Goal: Task Accomplishment & Management: Manage account settings

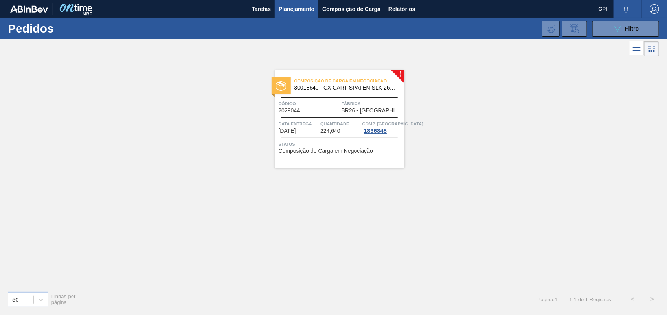
click at [295, 5] on span "Planejamento" at bounding box center [297, 8] width 36 height 9
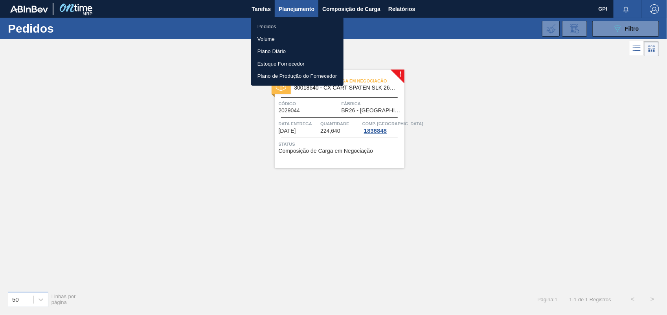
drag, startPoint x: 295, startPoint y: 5, endPoint x: 581, endPoint y: 53, distance: 289.2
click at [580, 58] on div at bounding box center [333, 157] width 667 height 315
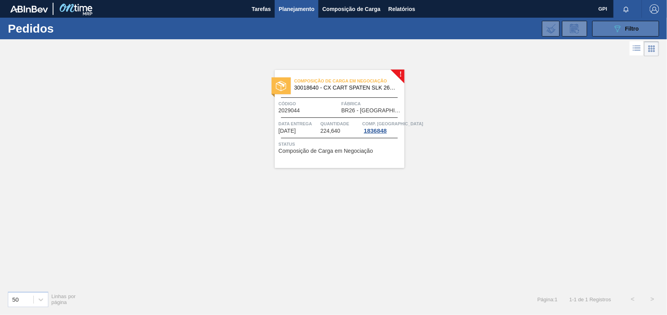
click at [609, 31] on button "089F7B8B-B2A5-4AFE-B5C0-19BA573D28AC Filtro" at bounding box center [625, 29] width 67 height 16
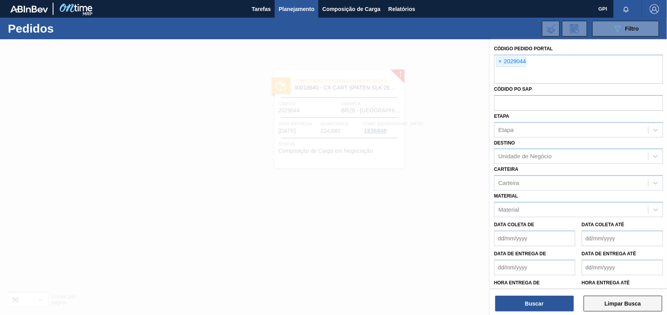
click at [645, 308] on button "Limpar Busca" at bounding box center [622, 304] width 79 height 16
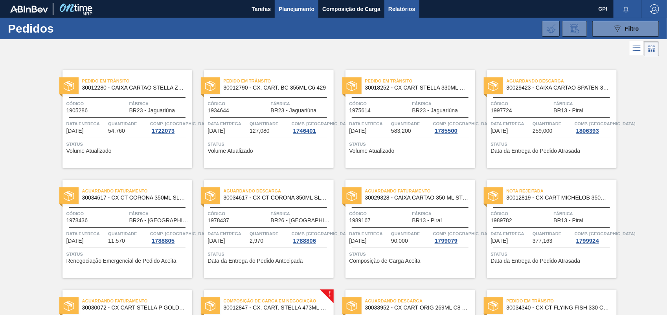
click at [403, 4] on span "Relatórios" at bounding box center [401, 8] width 27 height 9
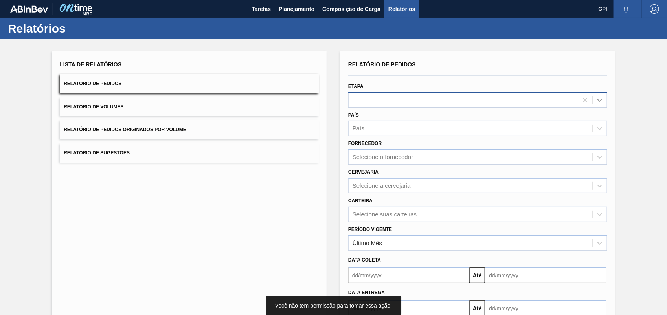
click at [596, 99] on icon at bounding box center [600, 100] width 8 height 8
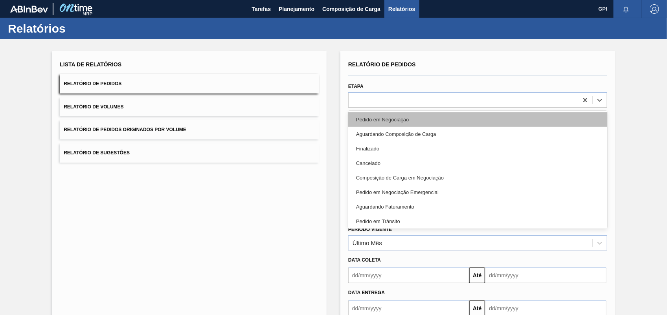
click at [379, 116] on div "Pedido em Negociação" at bounding box center [477, 119] width 259 height 15
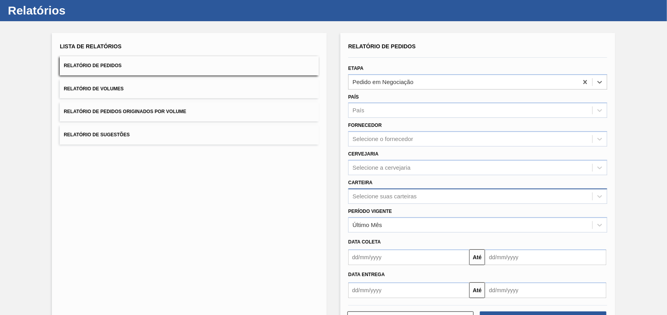
scroll to position [47, 0]
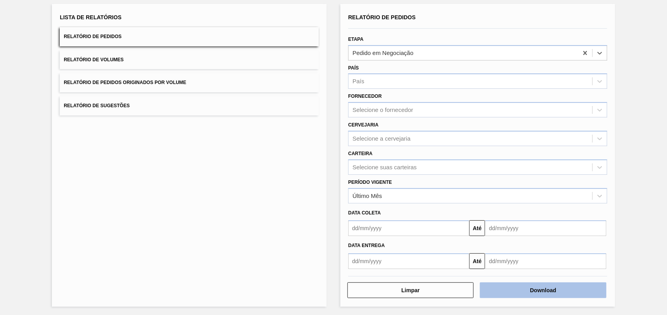
click at [545, 291] on button "Download" at bounding box center [543, 290] width 126 height 16
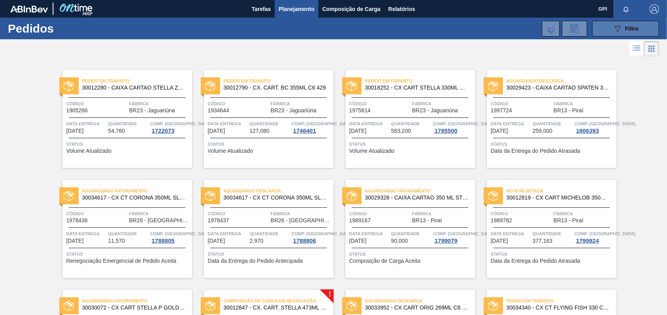
click at [632, 29] on span "Filtro" at bounding box center [632, 29] width 14 height 6
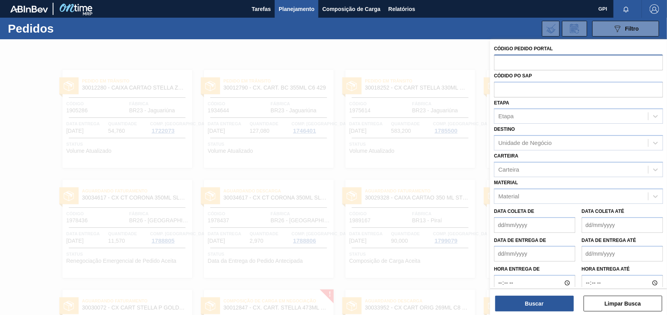
click at [512, 69] on input "text" at bounding box center [578, 62] width 169 height 15
paste input "2029862"
type input "2029862"
click at [527, 304] on button "Buscar" at bounding box center [534, 304] width 79 height 16
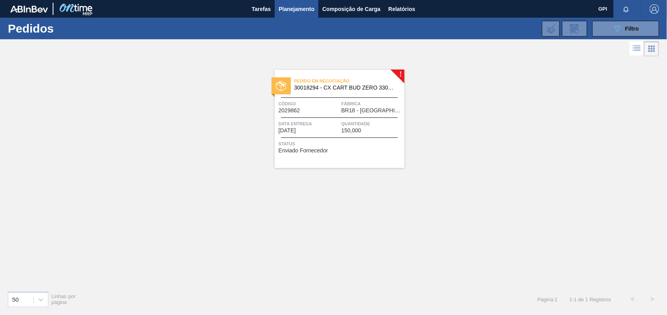
click at [317, 103] on span "Código" at bounding box center [309, 104] width 61 height 8
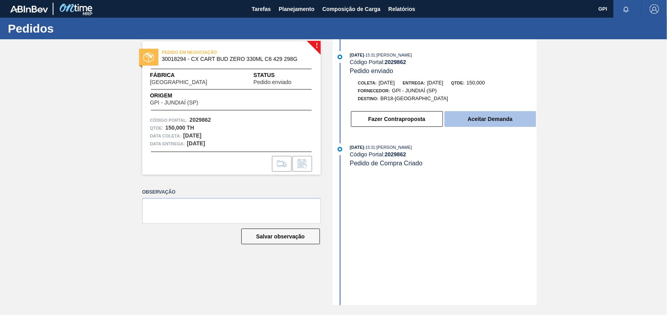
click at [520, 119] on button "Aceitar Demanda" at bounding box center [490, 119] width 92 height 16
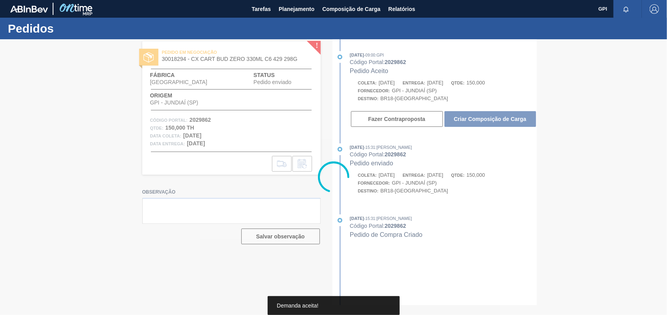
click at [520, 119] on div at bounding box center [333, 177] width 667 height 276
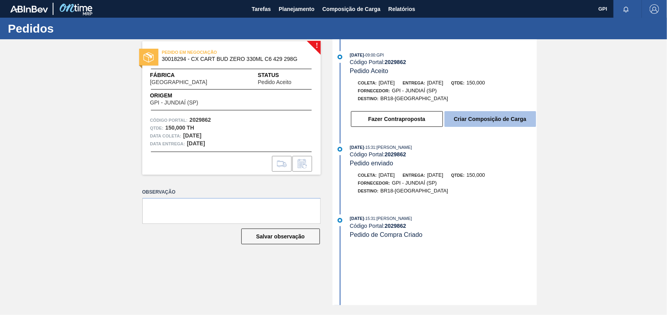
click at [486, 126] on button "Criar Composição de Carga" at bounding box center [490, 119] width 92 height 16
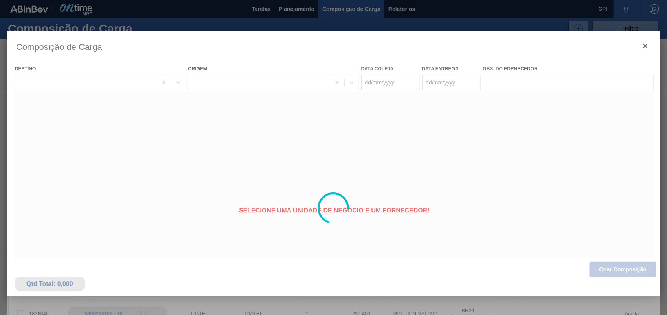
type coleta "[DATE]"
type entrega "[DATE]"
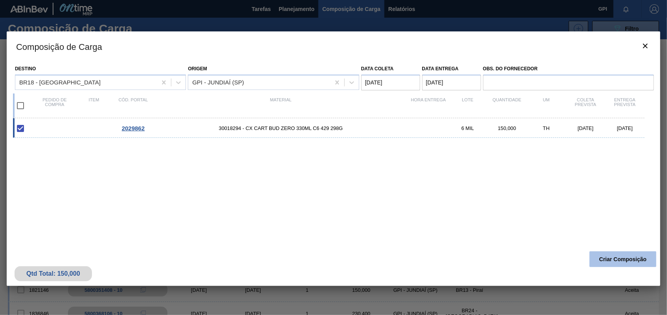
click at [636, 262] on button "Criar Composição" at bounding box center [622, 259] width 67 height 16
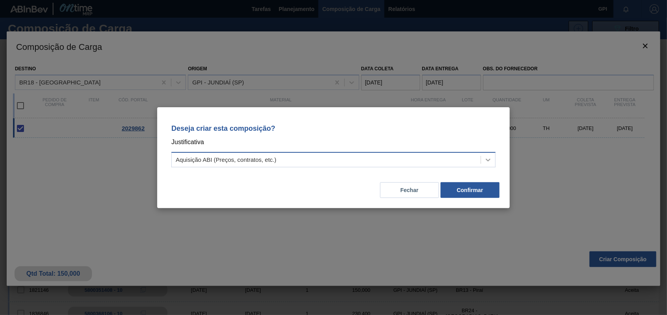
click at [493, 159] on div at bounding box center [488, 160] width 14 height 14
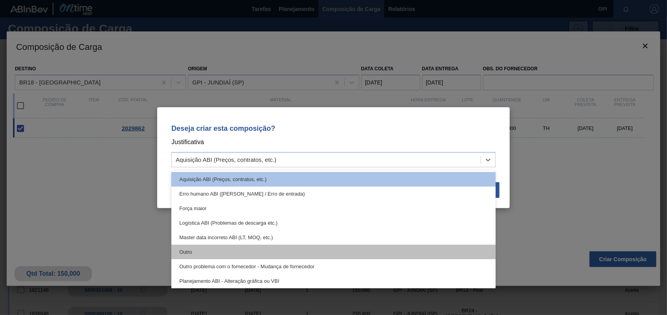
click at [223, 251] on div "Outro" at bounding box center [333, 252] width 324 height 15
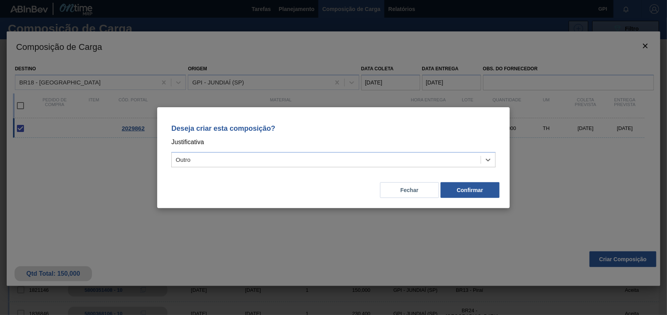
click at [453, 181] on div "Fechar Confirmar" at bounding box center [334, 185] width 334 height 27
click at [447, 187] on button "Confirmar" at bounding box center [469, 190] width 59 height 16
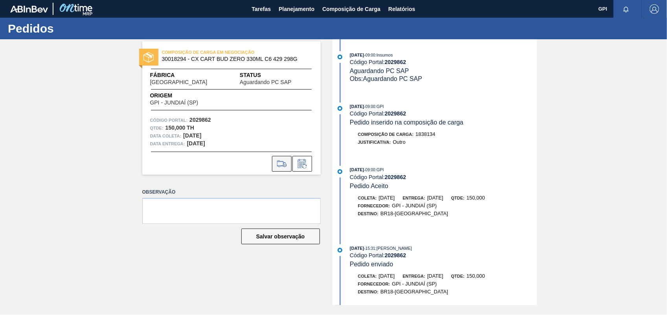
click at [282, 156] on button at bounding box center [282, 164] width 20 height 16
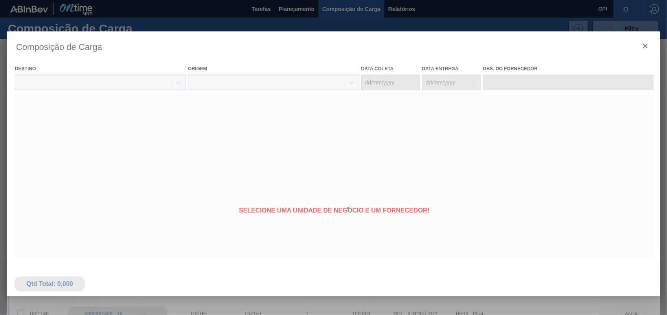
type coleta "[DATE]"
type entrega "[DATE]"
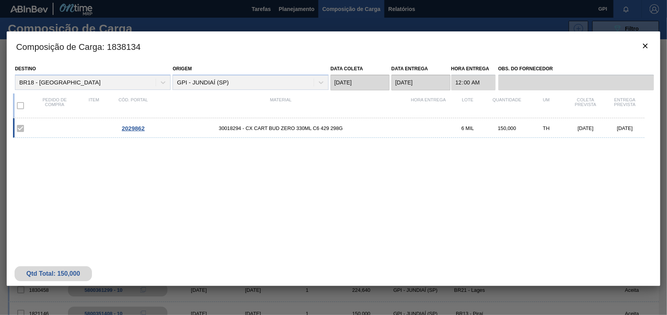
click at [655, 46] on h3 "Composição de Carga : 1838134" at bounding box center [333, 46] width 653 height 30
click at [652, 46] on button "botão de ícone" at bounding box center [645, 46] width 19 height 19
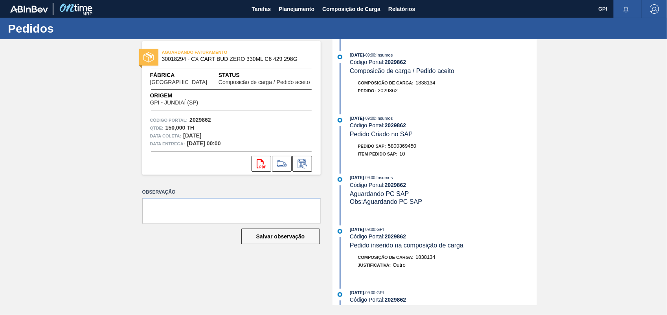
click at [404, 147] on span "5800369450" at bounding box center [402, 146] width 28 height 6
copy span "5800369450"
click at [201, 118] on strong "2029862" at bounding box center [200, 120] width 22 height 6
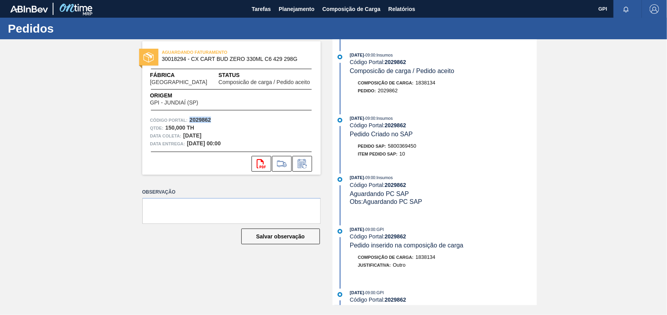
copy strong "2029862"
click at [263, 168] on button "svg{fill:#ff0000}" at bounding box center [261, 164] width 20 height 16
click at [576, 130] on div "AGUARDANDO FATURAMENTO 30018294 - CX CART BUD ZERO 330ML C6 429 298G Fábrica Pe…" at bounding box center [333, 172] width 667 height 266
click at [590, 171] on div "AGUARDANDO FATURAMENTO 30018294 - CX CART BUD ZERO 330ML C6 429 298G Fábrica Pe…" at bounding box center [333, 172] width 667 height 266
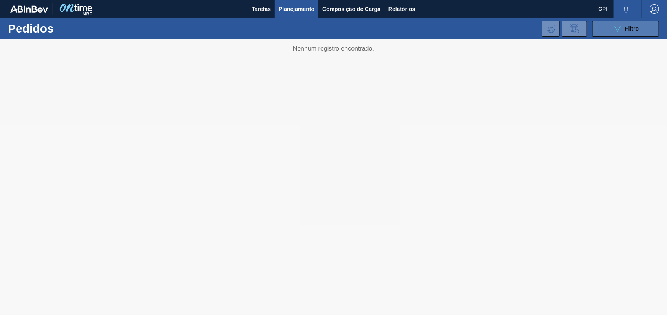
click at [631, 30] on span "Filtro" at bounding box center [632, 29] width 14 height 6
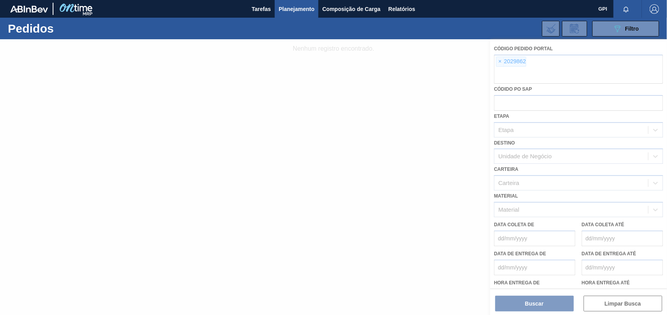
click at [499, 60] on div at bounding box center [333, 177] width 667 height 276
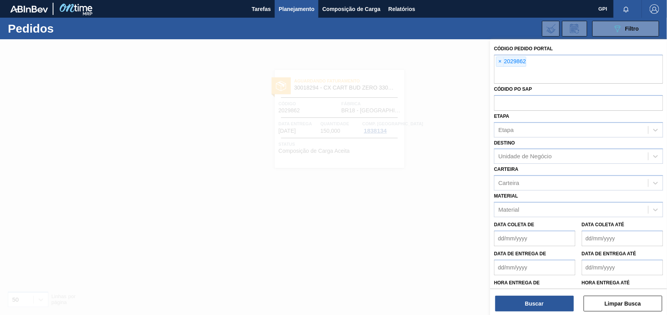
click at [499, 60] on span "×" at bounding box center [499, 61] width 7 height 9
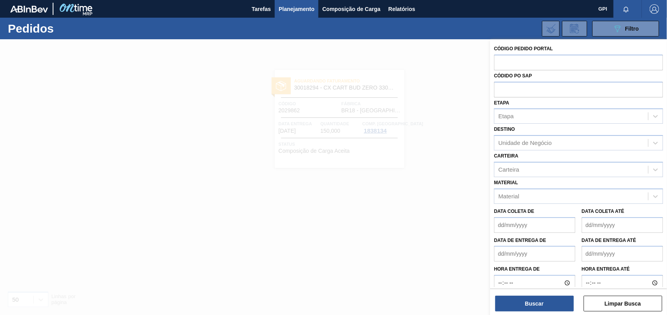
paste input "2029863"
type input "2029863"
click at [522, 303] on button "Buscar" at bounding box center [534, 304] width 79 height 16
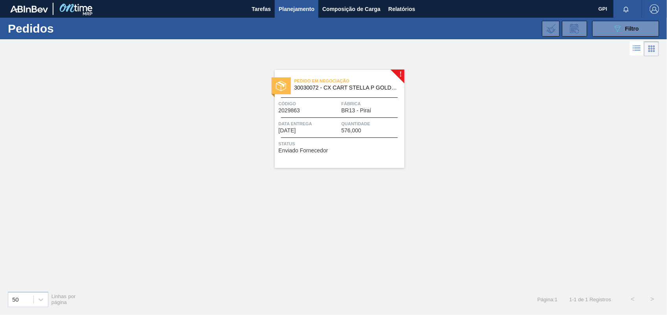
click at [307, 101] on span "Código" at bounding box center [309, 104] width 61 height 8
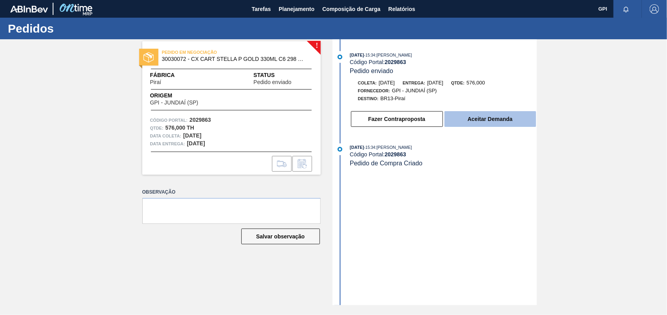
click at [507, 116] on button "Aceitar Demanda" at bounding box center [490, 119] width 92 height 16
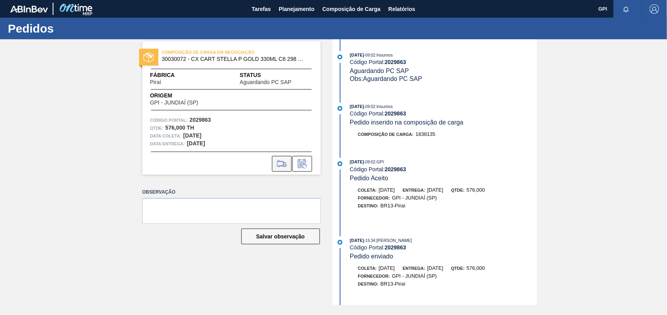
click at [289, 162] on button at bounding box center [282, 164] width 20 height 16
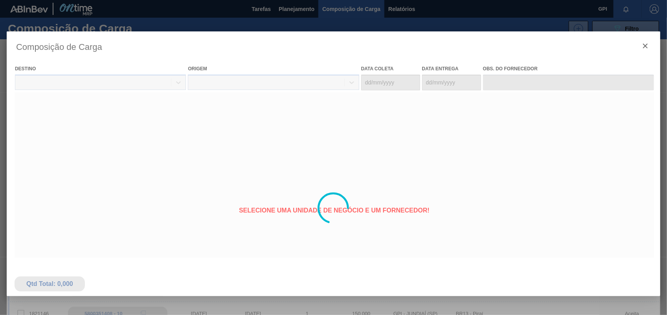
type coleta "[DATE]"
type entrega "[DATE]"
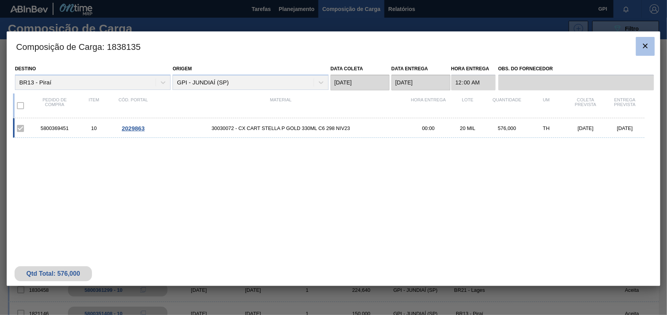
click at [635, 44] on div "Composição de Carga : 1838135 Destino BR13 - Piraí Origem GPI - JUNDIAÍ (SP) Da…" at bounding box center [333, 158] width 653 height 255
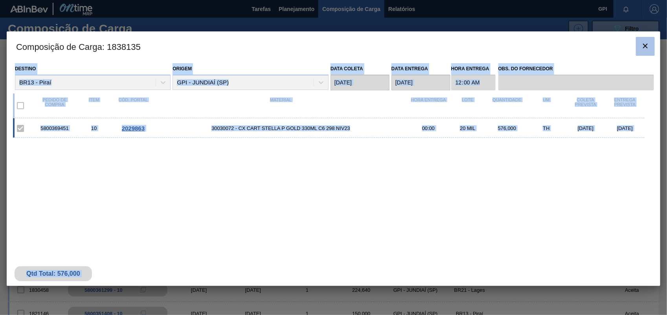
copy div "Destino BR13 - Piraí Origem GPI - JUNDIAÍ (SP) Data coleta Data entrega Hora En…"
click at [653, 50] on button "botão de ícone" at bounding box center [645, 46] width 19 height 19
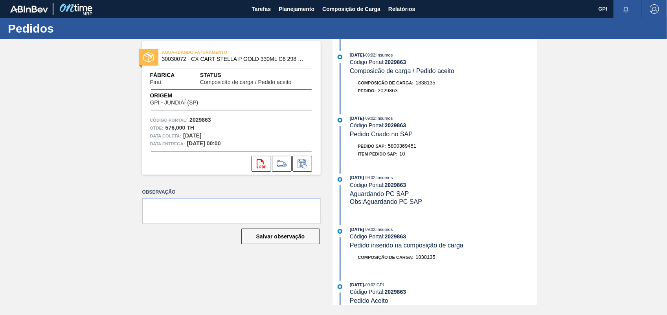
click at [405, 150] on div "Pedido SAP: 5800369451" at bounding box center [387, 146] width 59 height 8
copy span "5800369451"
click at [199, 119] on strong "2029863" at bounding box center [200, 120] width 22 height 6
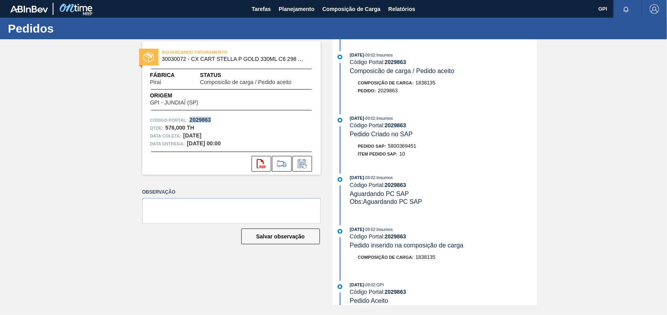
copy strong "2029863"
click at [258, 158] on button "svg{fill:#ff0000}" at bounding box center [261, 164] width 20 height 16
click at [594, 156] on div "AGUARDANDO FATURAMENTO 30030072 - CX CART STELLA P GOLD 330ML C6 298 NIV23 Fábr…" at bounding box center [333, 172] width 667 height 266
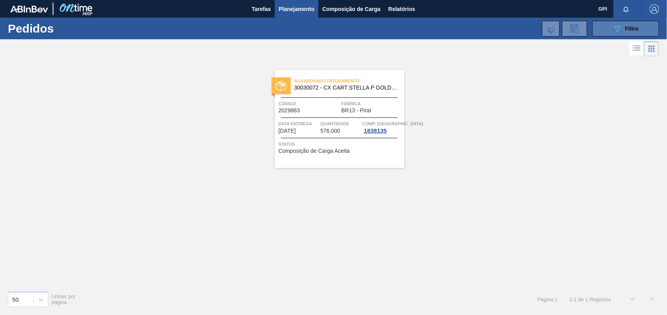
click at [609, 22] on button "089F7B8B-B2A5-4AFE-B5C0-19BA573D28AC Filtro" at bounding box center [625, 29] width 67 height 16
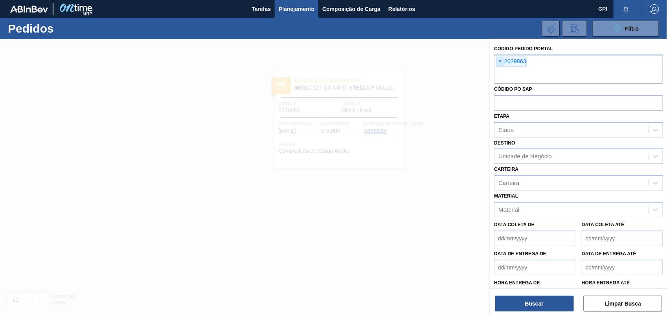
click at [500, 63] on span "×" at bounding box center [499, 61] width 7 height 9
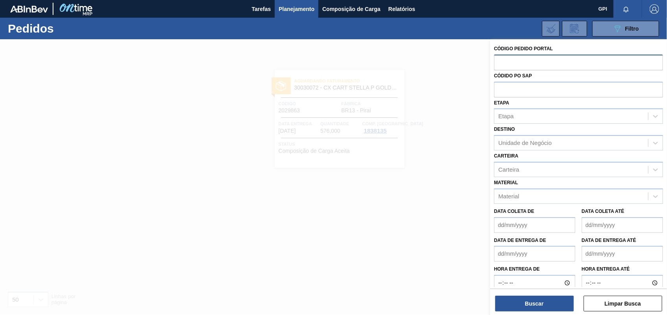
paste input "text"
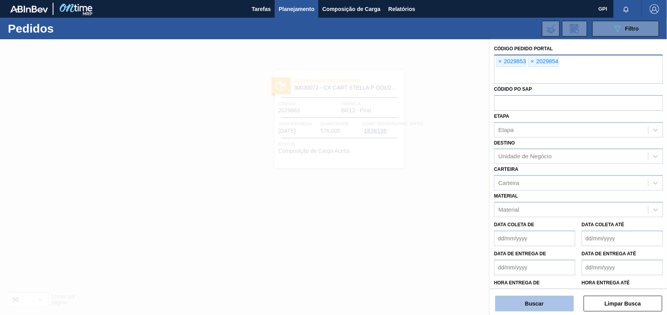
click at [529, 304] on button "Buscar" at bounding box center [534, 304] width 79 height 16
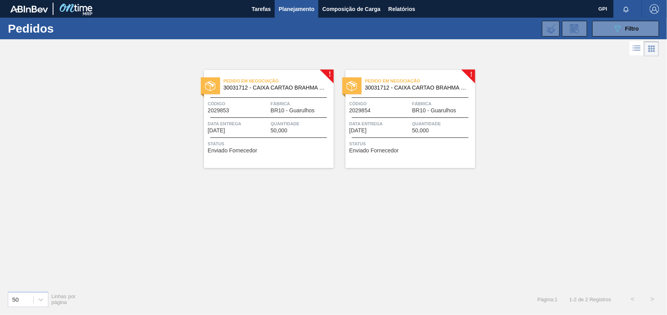
click at [240, 104] on span "Código" at bounding box center [238, 104] width 61 height 8
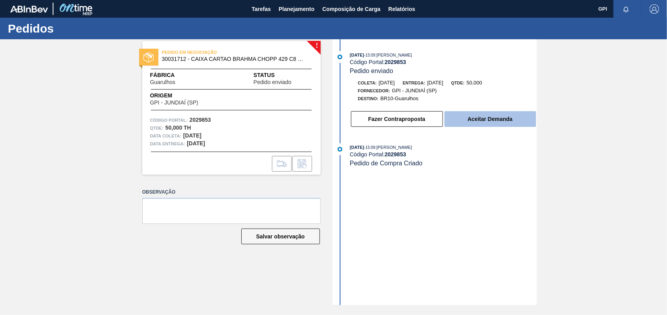
click at [470, 115] on button "Aceitar Demanda" at bounding box center [490, 119] width 92 height 16
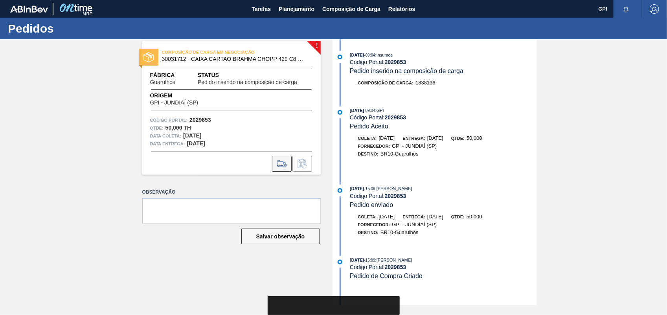
click at [286, 158] on button at bounding box center [282, 164] width 20 height 16
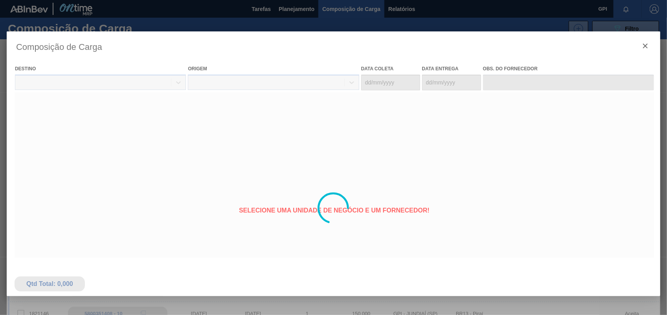
type coleta "29/09/2025"
type entrega "[DATE]"
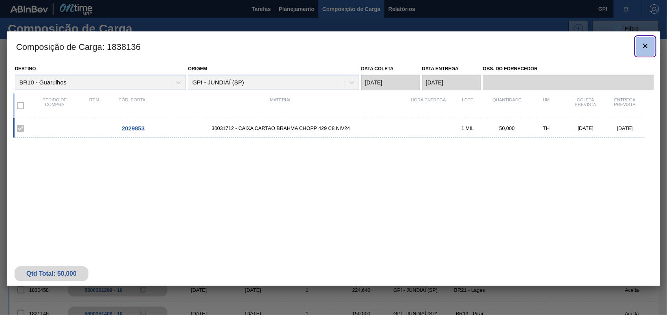
click at [649, 52] on button "botão de ícone" at bounding box center [645, 46] width 19 height 19
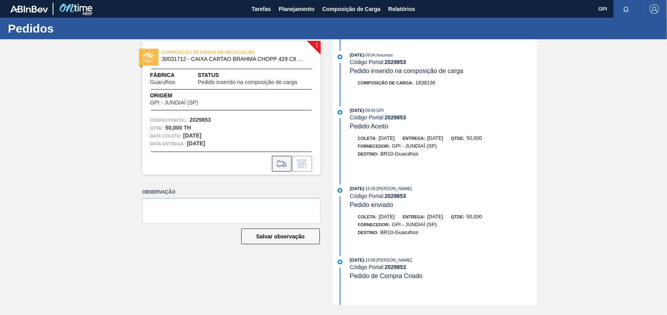
click at [291, 167] on button at bounding box center [282, 164] width 20 height 16
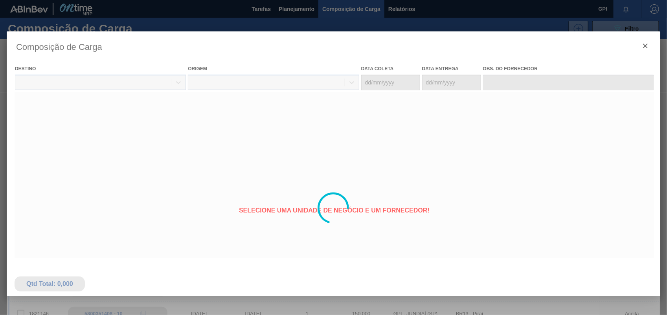
type coleta "29/09/2025"
type entrega "[DATE]"
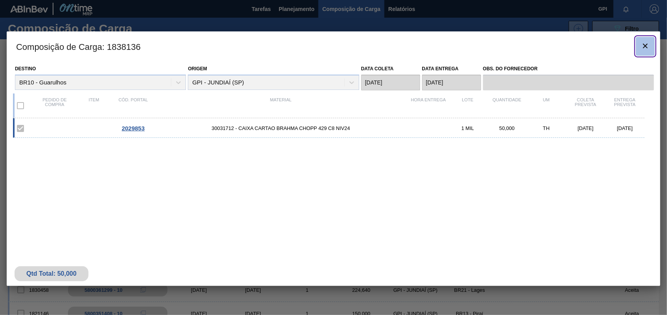
click at [642, 42] on icon "botão de ícone" at bounding box center [644, 45] width 9 height 9
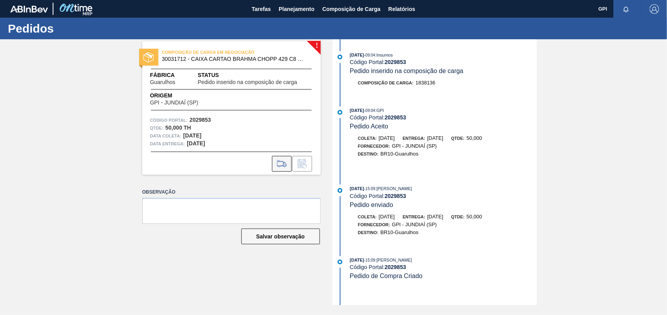
click at [286, 160] on icon at bounding box center [281, 163] width 13 height 9
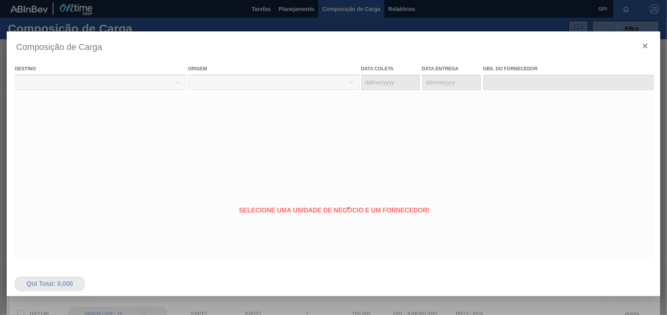
type coleta "29/09/2025"
type entrega "[DATE]"
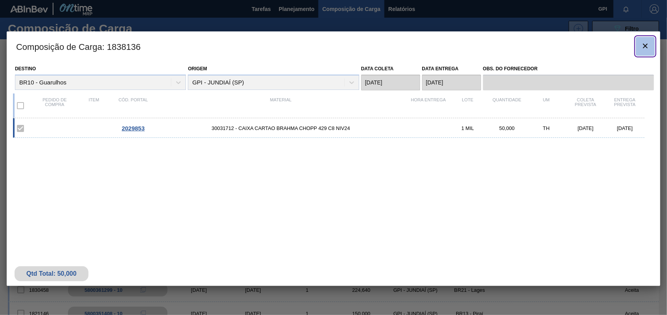
click at [649, 53] on button "botão de ícone" at bounding box center [645, 46] width 19 height 19
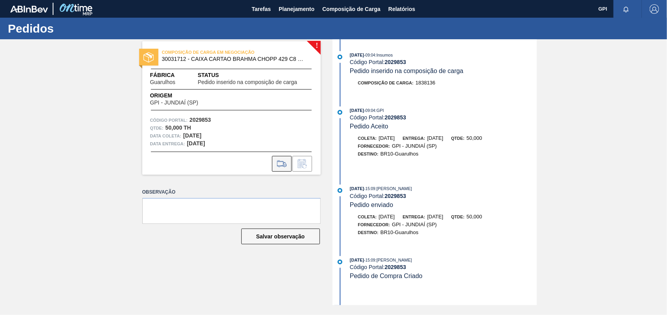
click at [283, 160] on icon at bounding box center [281, 163] width 13 height 9
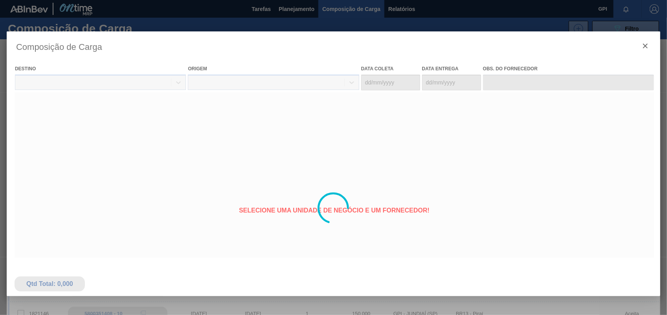
type coleta "29/09/2025"
type entrega "[DATE]"
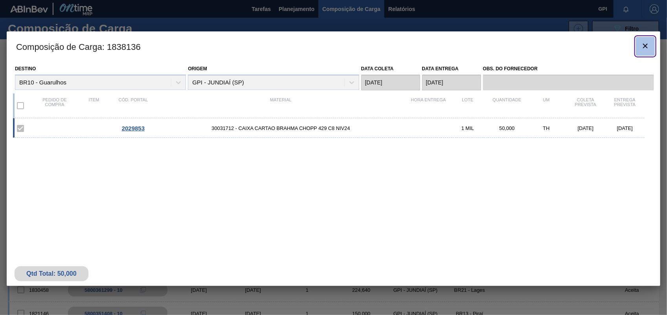
click at [645, 46] on icon "botão de ícone" at bounding box center [645, 46] width 5 height 5
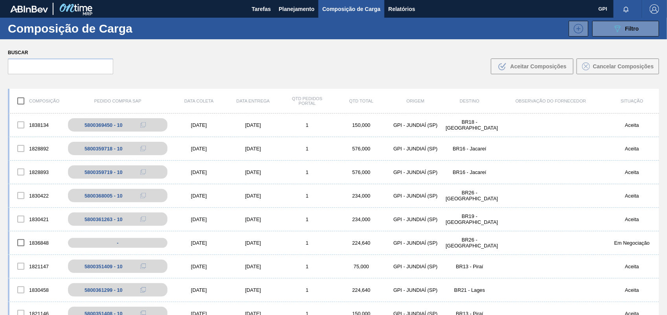
drag, startPoint x: 13, startPoint y: 1, endPoint x: 244, endPoint y: 86, distance: 246.7
click at [269, 92] on div "Composição Pedido Compra SAP Data coleta Data entrega Qtd Pedidos Portal Qtd To…" at bounding box center [333, 101] width 651 height 25
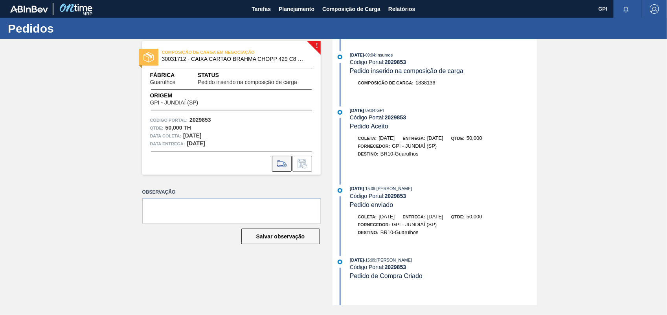
click at [281, 164] on icon at bounding box center [281, 163] width 13 height 9
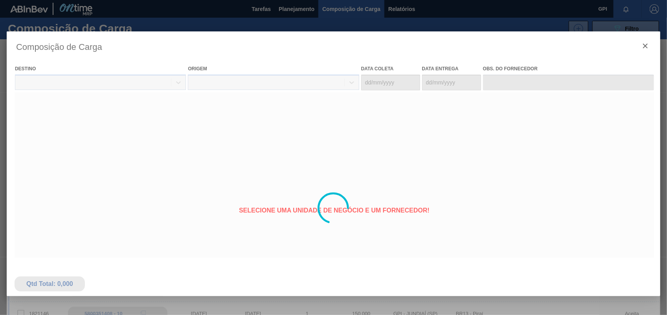
type coleta "29/09/2025"
type entrega "[DATE]"
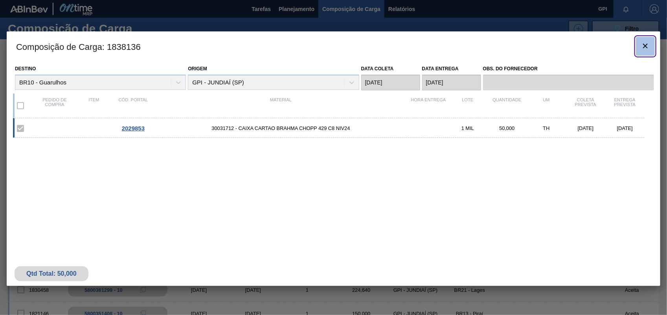
click at [645, 44] on icon "botão de ícone" at bounding box center [644, 45] width 9 height 9
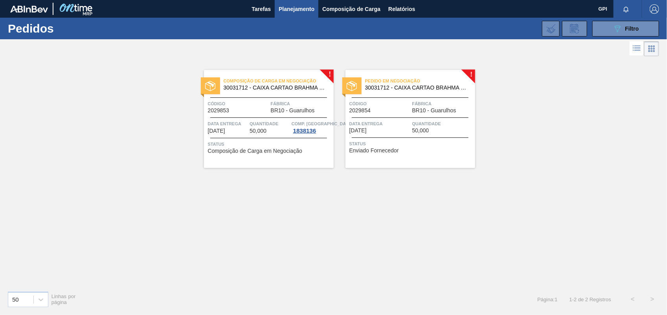
click at [381, 109] on div "Código 2029854" at bounding box center [379, 107] width 61 height 14
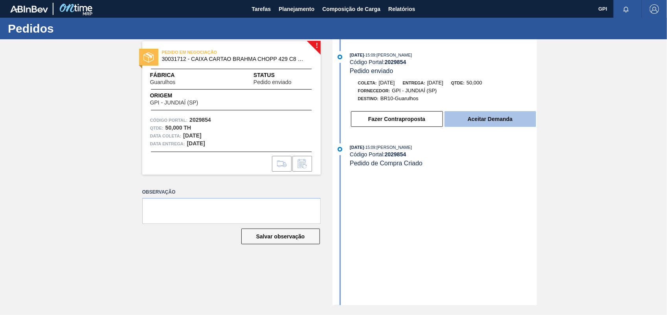
click at [496, 117] on button "Aceitar Demanda" at bounding box center [490, 119] width 92 height 16
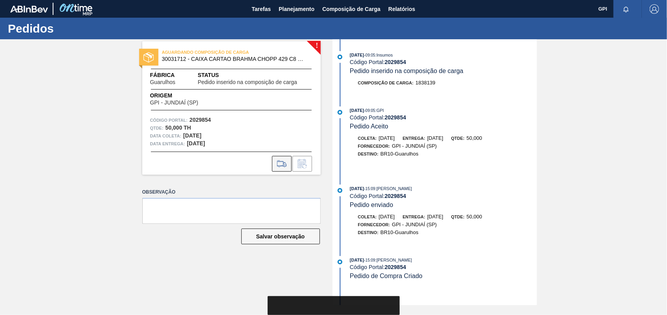
click at [280, 163] on icon at bounding box center [281, 163] width 13 height 9
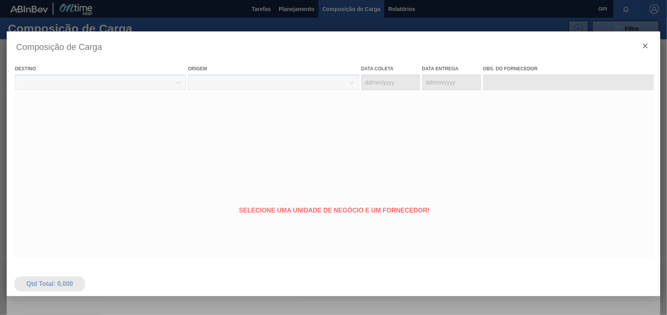
type coleta "[DATE]"
type entrega "[DATE]"
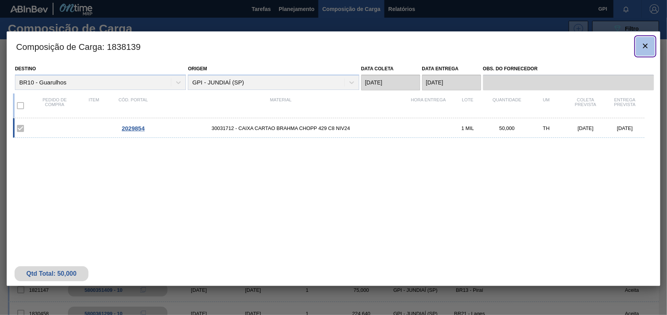
click at [636, 45] on button "botão de ícone" at bounding box center [645, 46] width 19 height 19
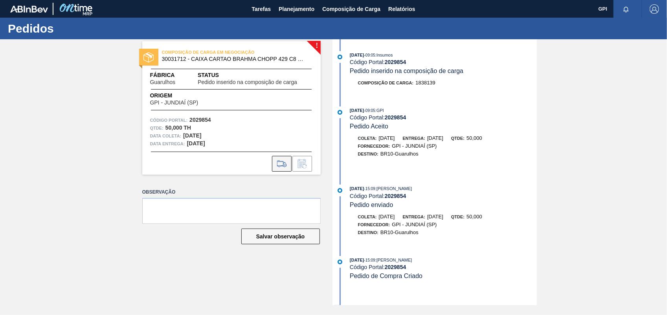
click at [280, 159] on icon at bounding box center [281, 163] width 13 height 9
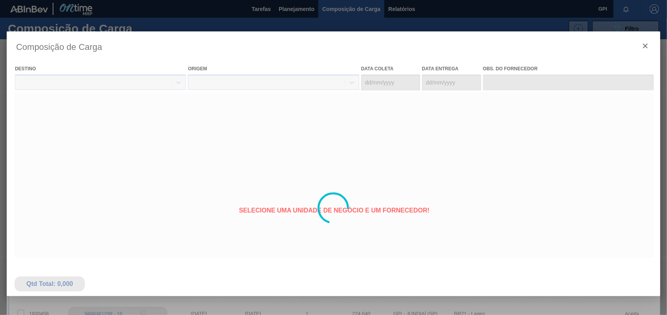
type coleta "[DATE]"
type entrega "[DATE]"
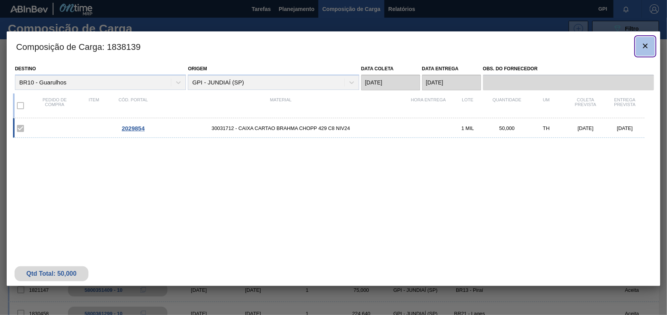
click at [650, 51] on button "botão de ícone" at bounding box center [645, 46] width 19 height 19
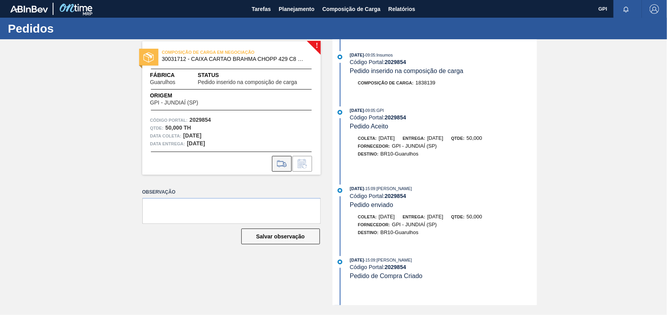
click at [280, 167] on icon at bounding box center [281, 163] width 13 height 9
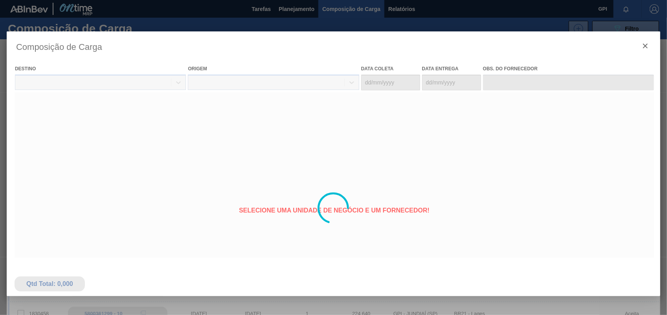
type coleta "[DATE]"
type entrega "[DATE]"
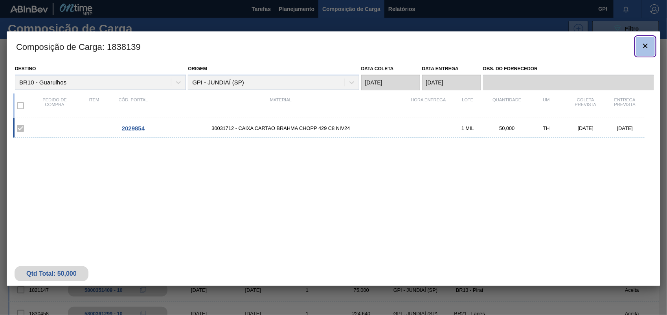
click at [640, 50] on span "botão de ícone" at bounding box center [644, 45] width 9 height 9
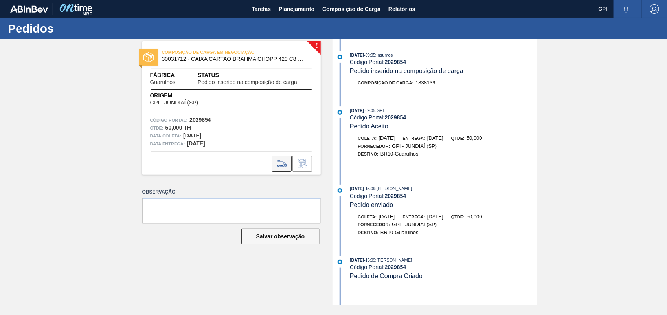
click at [286, 160] on icon at bounding box center [281, 163] width 13 height 9
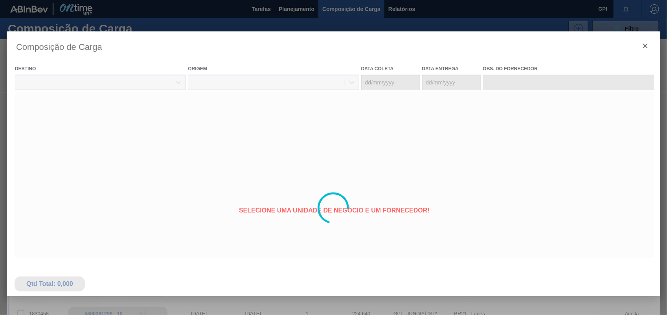
type coleta "[DATE]"
type entrega "[DATE]"
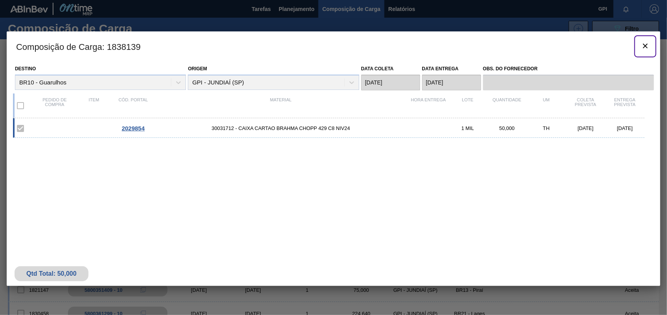
click at [642, 48] on icon "botão de ícone" at bounding box center [644, 45] width 9 height 9
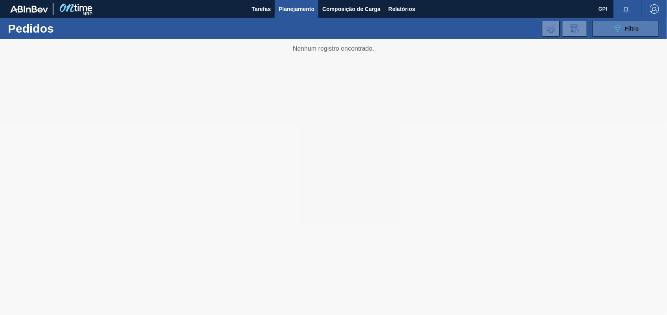
click at [629, 35] on button "089F7B8B-B2A5-4AFE-B5C0-19BA573D28AC Filtro" at bounding box center [625, 29] width 67 height 16
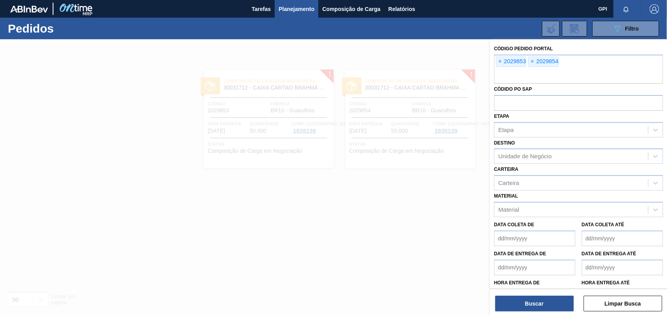
click at [501, 62] on span "×" at bounding box center [499, 61] width 7 height 9
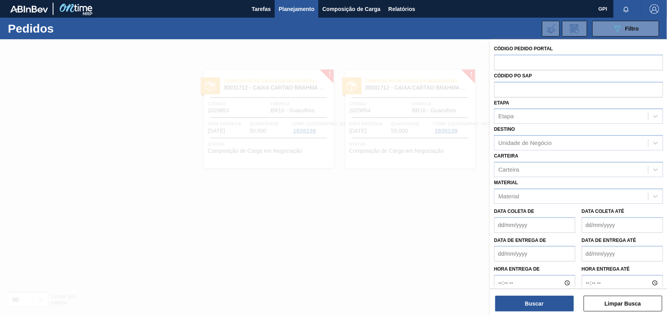
paste input "2029864"
type input "2029864"
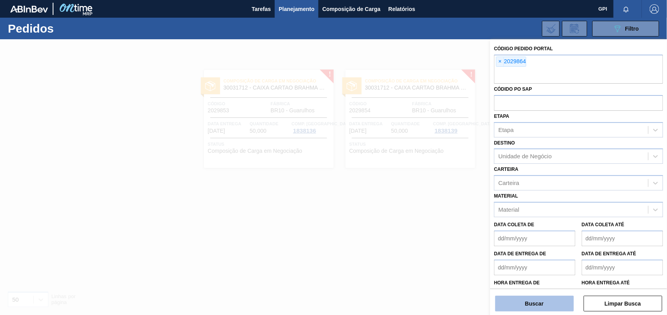
click at [515, 304] on button "Buscar" at bounding box center [534, 304] width 79 height 16
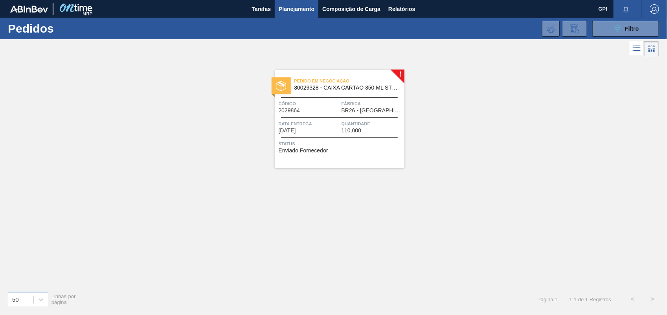
click at [320, 120] on span "Data entrega" at bounding box center [309, 124] width 61 height 8
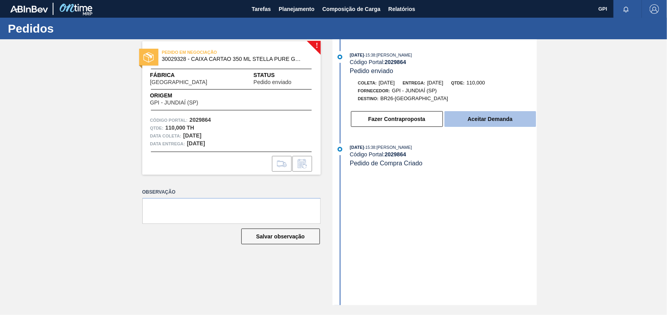
click at [501, 127] on button "Aceitar Demanda" at bounding box center [490, 119] width 92 height 16
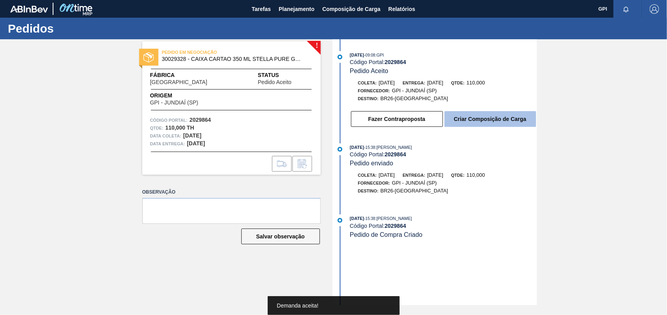
click at [501, 124] on button "Criar Composição de Carga" at bounding box center [490, 119] width 92 height 16
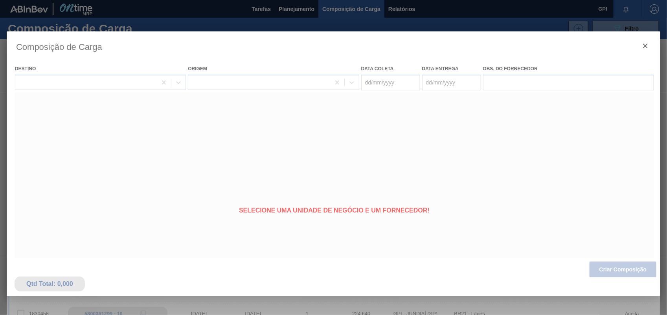
type coleta "[DATE]"
type entrega "[DATE]"
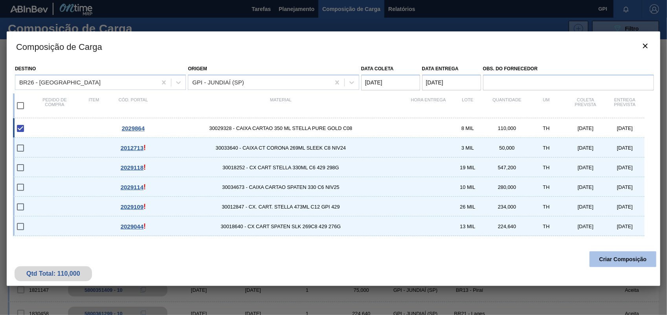
click at [616, 257] on button "Criar Composição" at bounding box center [622, 259] width 67 height 16
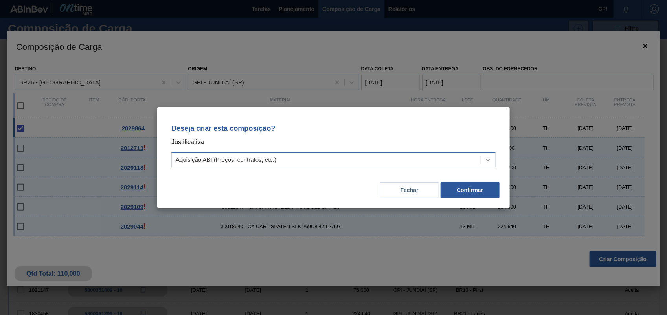
click at [493, 164] on div at bounding box center [488, 160] width 14 height 14
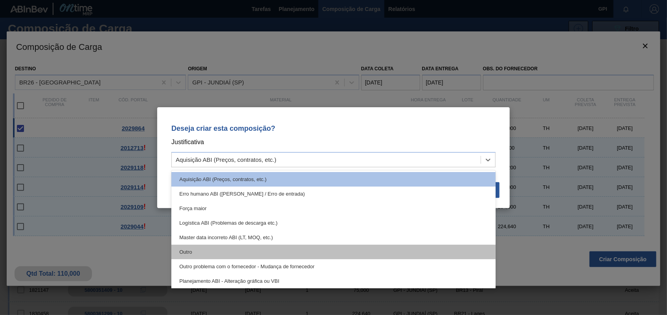
click at [230, 252] on div "Outro" at bounding box center [333, 252] width 324 height 15
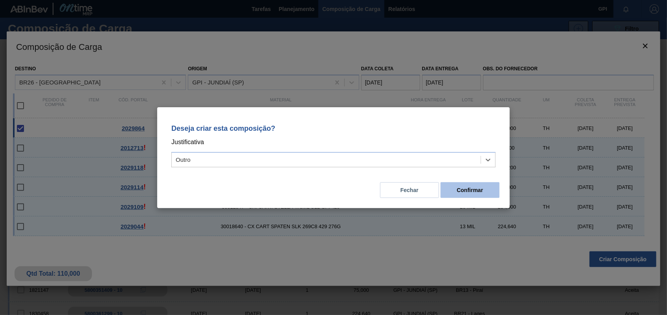
click at [486, 187] on button "Confirmar" at bounding box center [469, 190] width 59 height 16
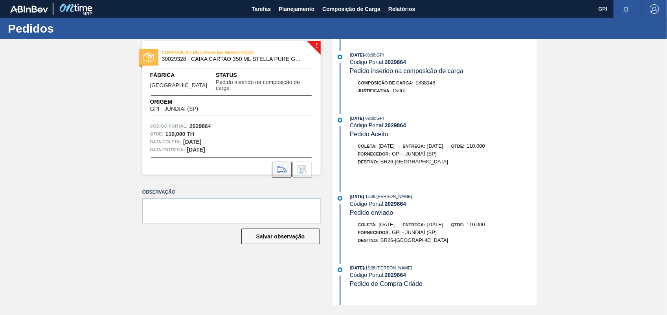
click at [284, 165] on icon at bounding box center [281, 169] width 13 height 9
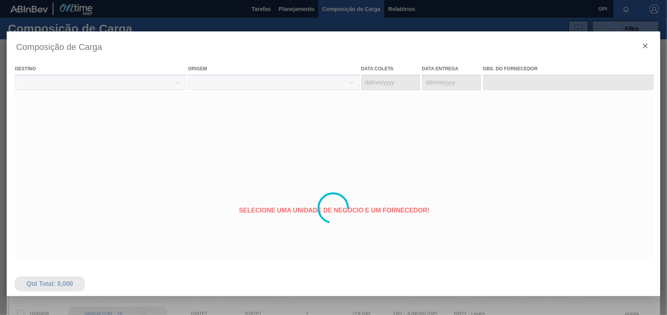
type coleta "[DATE]"
type entrega "[DATE]"
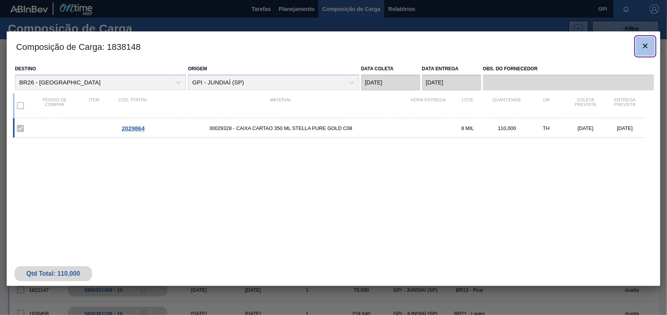
click at [646, 47] on icon "botão de ícone" at bounding box center [645, 46] width 5 height 5
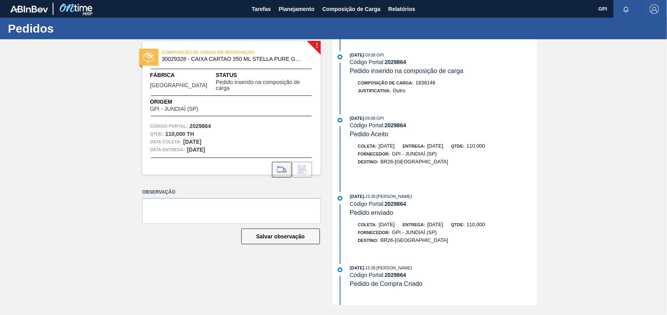
click at [280, 166] on icon at bounding box center [281, 169] width 13 height 9
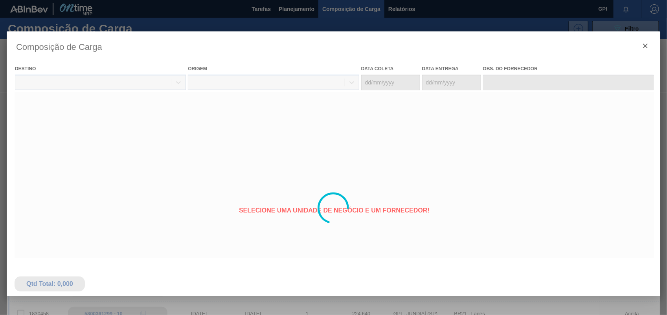
type coleta "[DATE]"
type entrega "[DATE]"
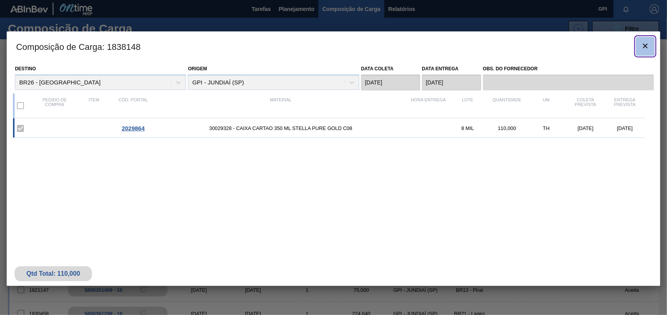
click at [641, 39] on button "botão de ícone" at bounding box center [645, 46] width 19 height 19
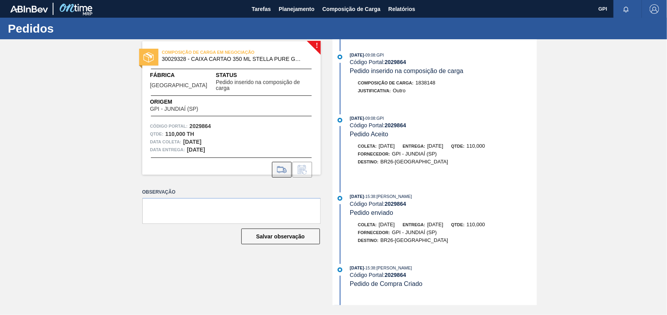
click at [277, 162] on button at bounding box center [282, 170] width 20 height 16
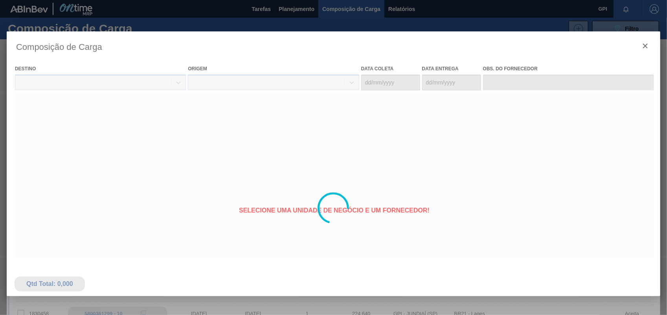
type coleta "[DATE]"
type entrega "[DATE]"
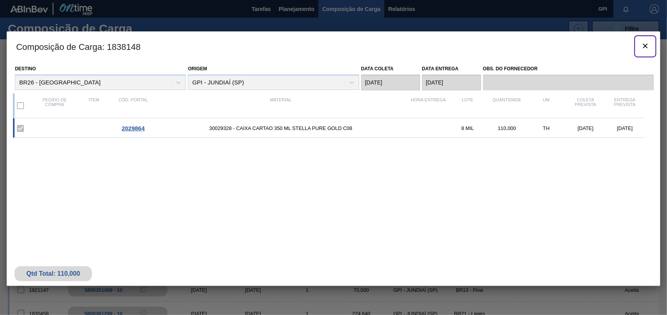
drag, startPoint x: 650, startPoint y: 53, endPoint x: 480, endPoint y: 33, distance: 171.7
click at [649, 52] on button "botão de ícone" at bounding box center [645, 46] width 19 height 19
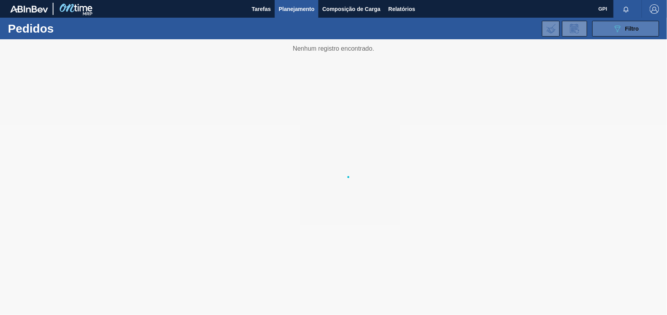
click at [618, 34] on button "089F7B8B-B2A5-4AFE-B5C0-19BA573D28AC Filtro" at bounding box center [625, 29] width 67 height 16
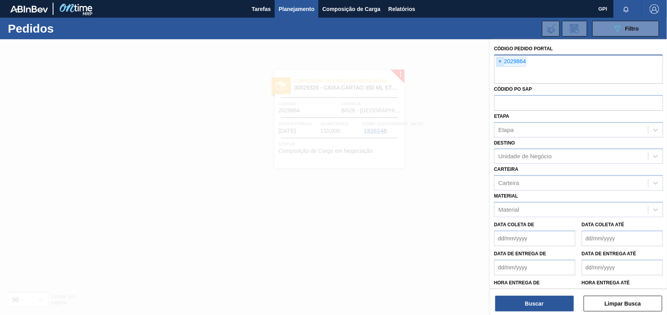
click at [497, 61] on span "×" at bounding box center [499, 61] width 7 height 9
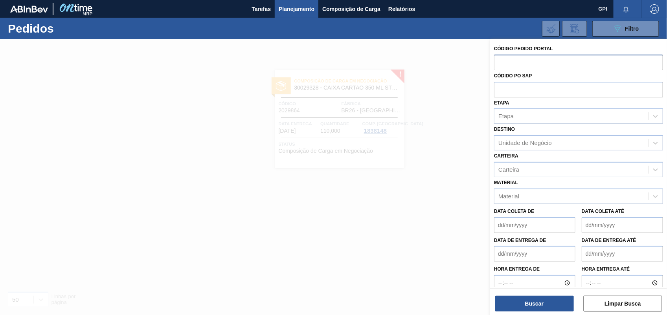
paste input "2030221"
type input "2030221"
click at [533, 299] on button "Buscar" at bounding box center [534, 304] width 79 height 16
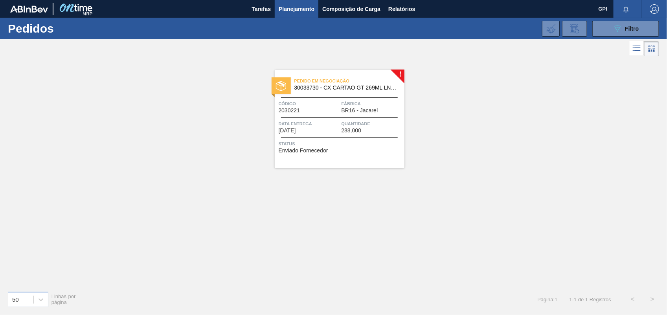
click at [321, 98] on div "Pedido em Negociação 30033730 - CX CARTAO GT 269ML LN C6 NIV25 Código 2030221 F…" at bounding box center [340, 119] width 130 height 98
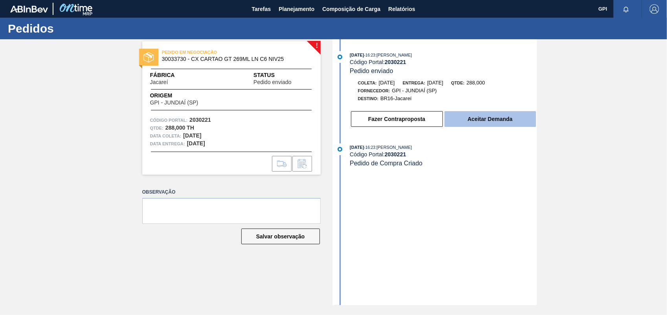
click at [497, 125] on button "Aceitar Demanda" at bounding box center [490, 119] width 92 height 16
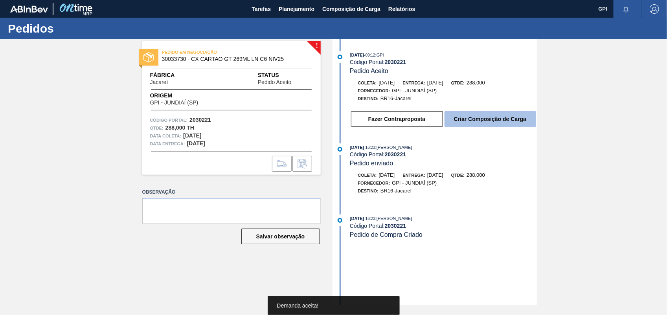
click at [467, 123] on button "Criar Composição de Carga" at bounding box center [490, 119] width 92 height 16
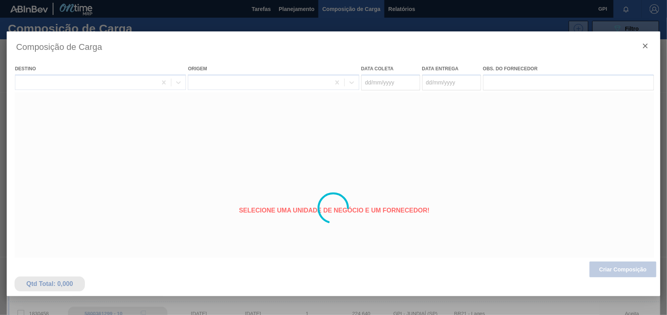
type coleta "29/09/2025"
type entrega "[DATE]"
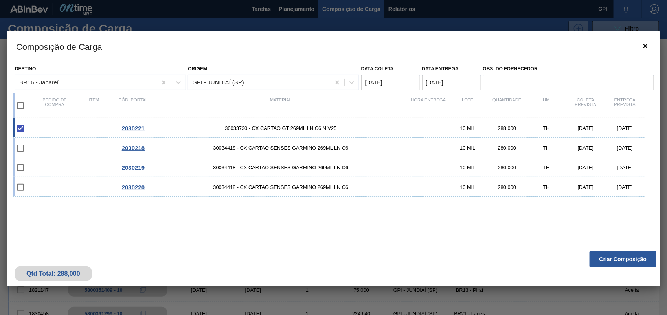
click at [600, 262] on button "Criar Composição" at bounding box center [622, 259] width 67 height 16
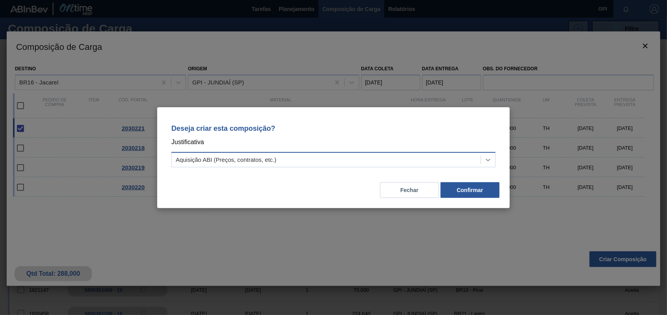
click at [487, 159] on icon at bounding box center [488, 160] width 8 height 8
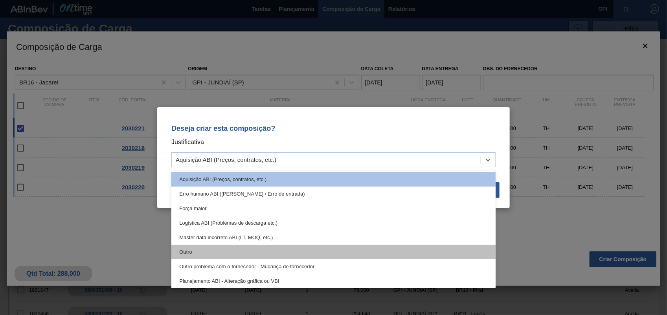
click at [196, 250] on div "Outro" at bounding box center [333, 252] width 324 height 15
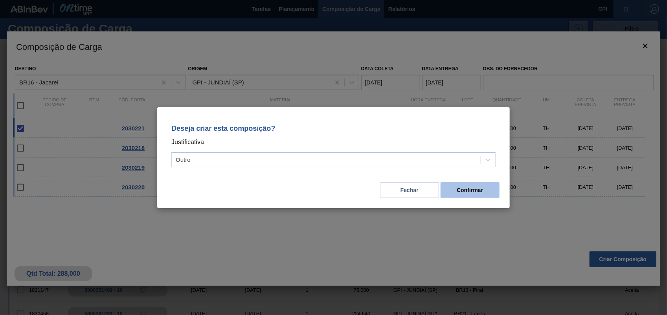
click at [464, 196] on button "Confirmar" at bounding box center [469, 190] width 59 height 16
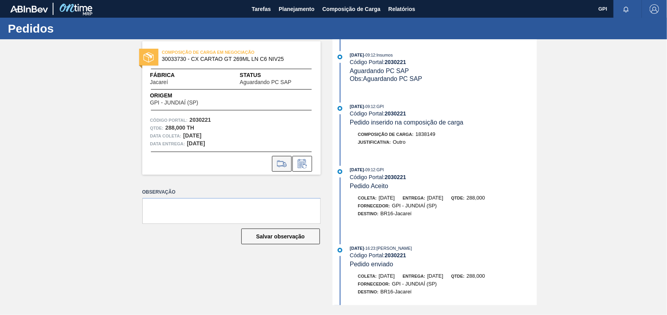
click at [283, 164] on icon at bounding box center [281, 163] width 13 height 9
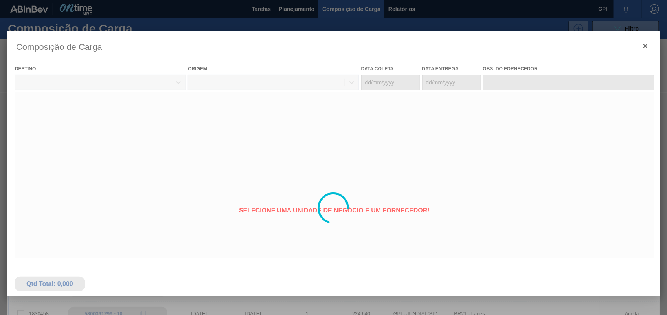
type coleta "29/09/2025"
type entrega "[DATE]"
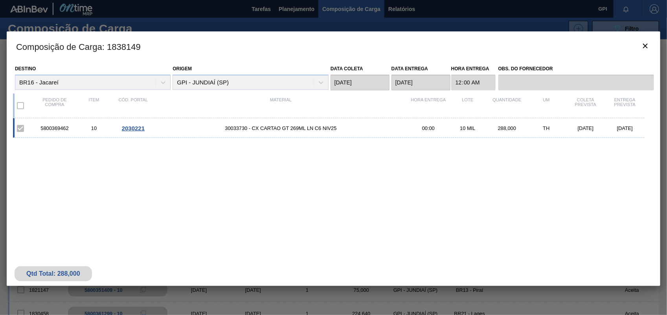
click at [633, 48] on h3 "Composição de Carga : 1838149" at bounding box center [333, 46] width 653 height 30
click at [642, 46] on icon "botão de ícone" at bounding box center [644, 45] width 9 height 9
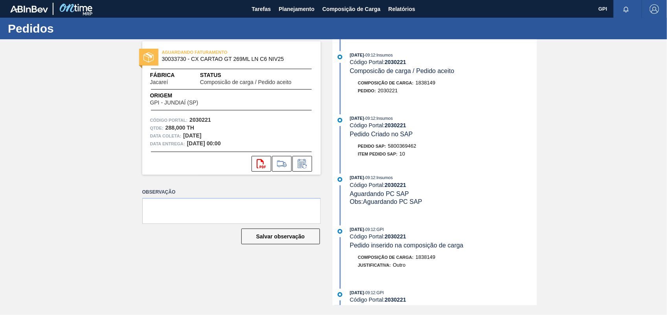
click at [409, 152] on div "Item pedido SAP: 10" at bounding box center [443, 154] width 187 height 8
click at [409, 149] on span "5800369462" at bounding box center [402, 146] width 28 height 6
copy span "5800369462"
click at [197, 119] on strong "2030221" at bounding box center [200, 120] width 22 height 6
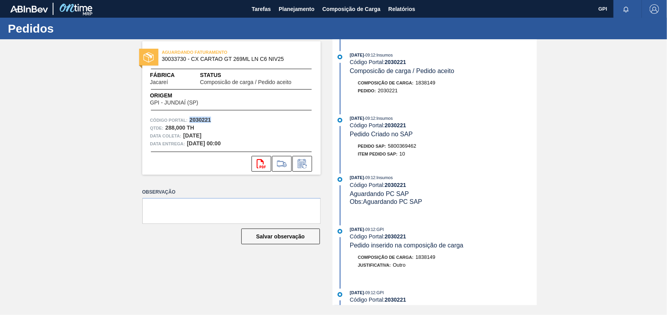
click at [197, 119] on strong "2030221" at bounding box center [200, 120] width 22 height 6
copy strong "2030221"
click at [256, 167] on button "svg{fill:#ff0000}" at bounding box center [261, 164] width 20 height 16
click at [619, 158] on div "AGUARDANDO FATURAMENTO 30033730 - CX CARTAO GT 269ML LN C6 NIV25 Fábrica Jacare…" at bounding box center [333, 172] width 667 height 266
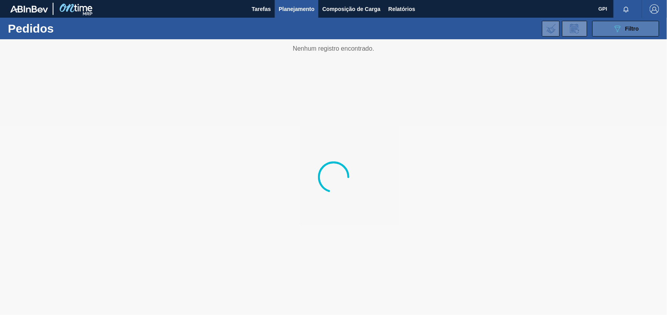
click at [607, 25] on button "089F7B8B-B2A5-4AFE-B5C0-19BA573D28AC Filtro" at bounding box center [625, 29] width 67 height 16
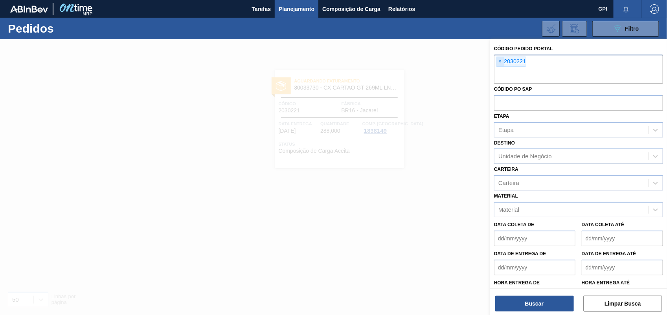
click at [500, 66] on span "×" at bounding box center [499, 61] width 7 height 9
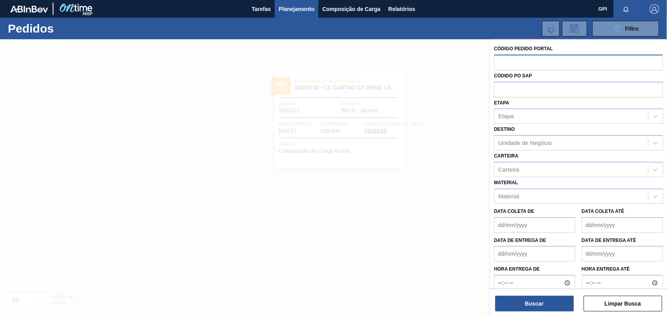
paste input "2030218"
type input "2030218"
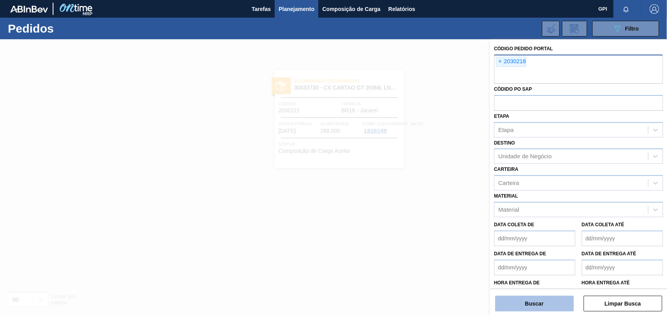
click at [531, 301] on button "Buscar" at bounding box center [534, 304] width 79 height 16
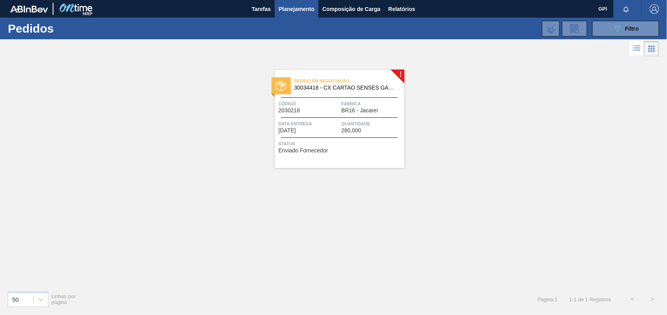
click at [319, 115] on div "Pedido em Negociação 30034418 - CX CARTAO SENSES GARMINO 269ML LN C6 Código 203…" at bounding box center [340, 119] width 130 height 98
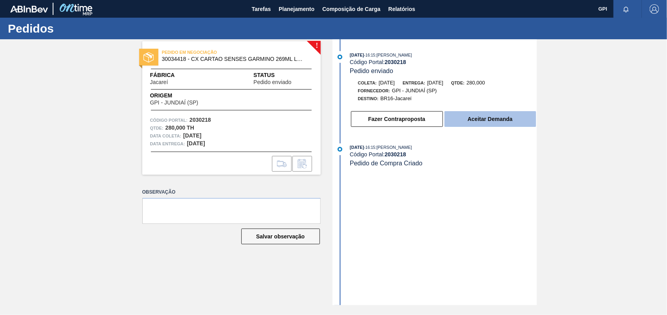
click at [513, 120] on button "Aceitar Demanda" at bounding box center [490, 119] width 92 height 16
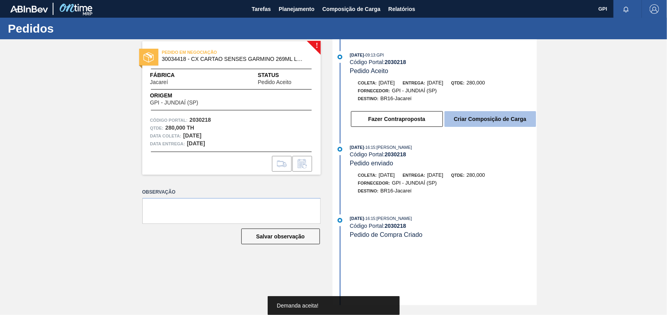
click at [512, 122] on button "Criar Composição de Carga" at bounding box center [490, 119] width 92 height 16
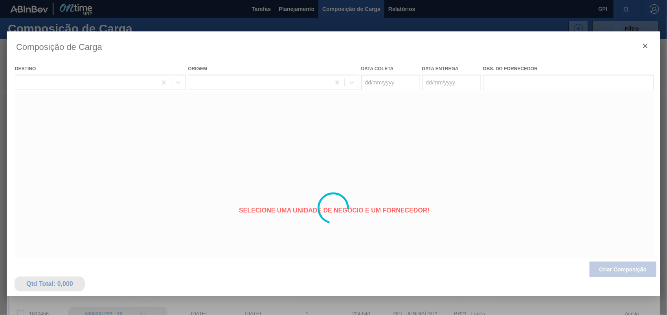
type coleta "[DATE]"
type entrega "[DATE]"
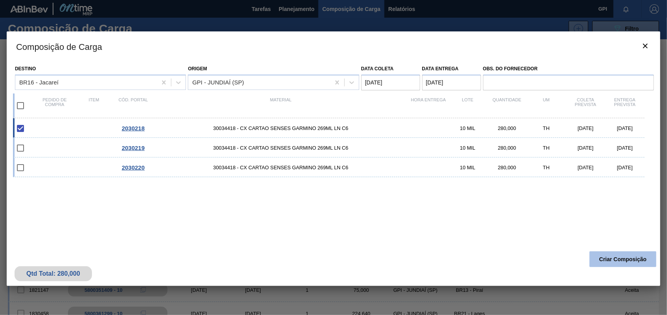
click at [607, 261] on button "Criar Composição" at bounding box center [622, 259] width 67 height 16
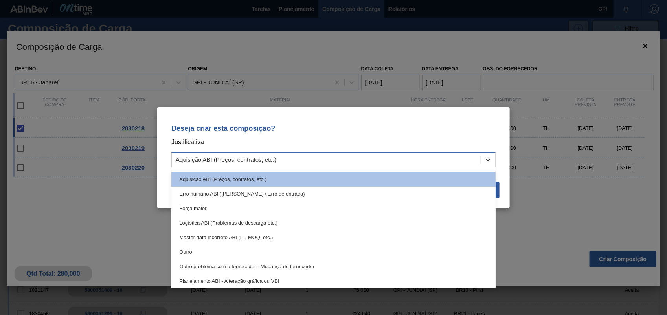
click at [492, 162] on div at bounding box center [488, 160] width 14 height 14
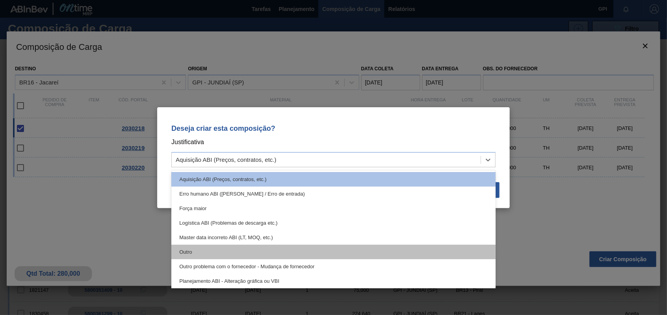
click at [191, 253] on div "Outro" at bounding box center [333, 252] width 324 height 15
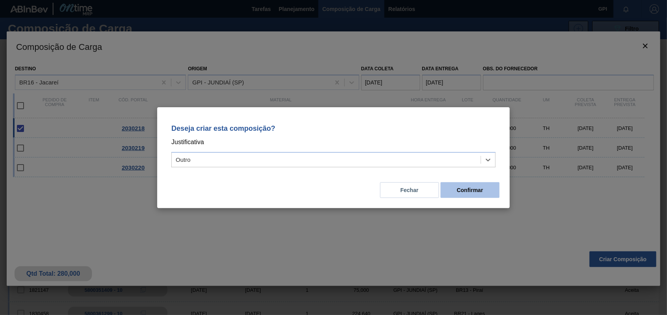
click at [464, 192] on button "Confirmar" at bounding box center [469, 190] width 59 height 16
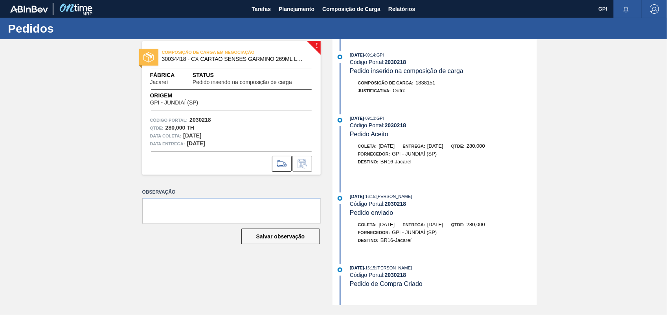
click at [271, 159] on div at bounding box center [231, 164] width 178 height 16
click at [286, 161] on icon at bounding box center [281, 163] width 13 height 9
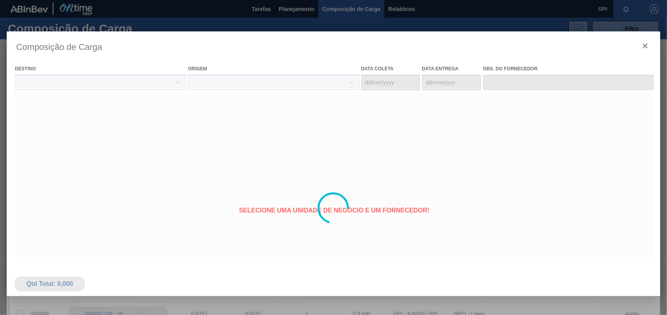
type coleta "[DATE]"
type entrega "[DATE]"
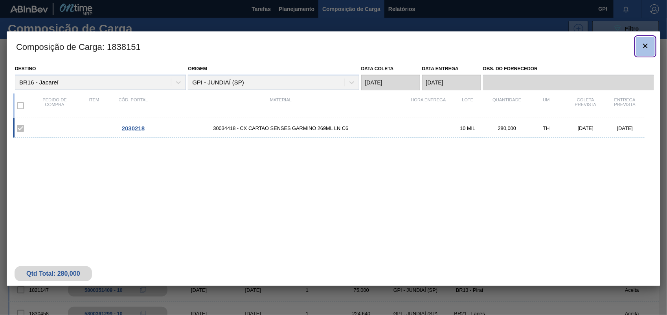
click at [649, 49] on icon "botão de ícone" at bounding box center [644, 45] width 9 height 9
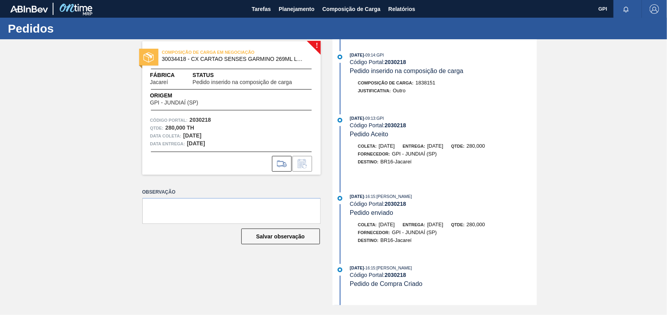
click at [285, 152] on div at bounding box center [231, 162] width 178 height 20
click at [281, 161] on icon at bounding box center [281, 163] width 9 height 5
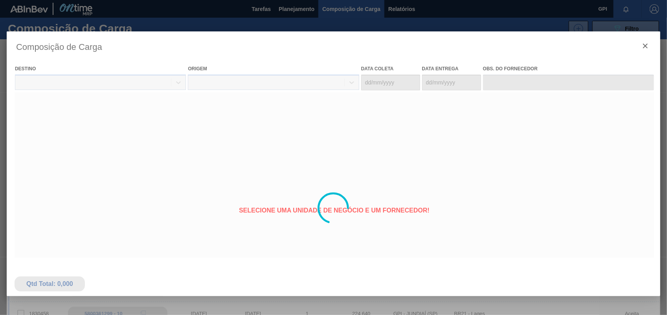
type coleta "[DATE]"
type entrega "[DATE]"
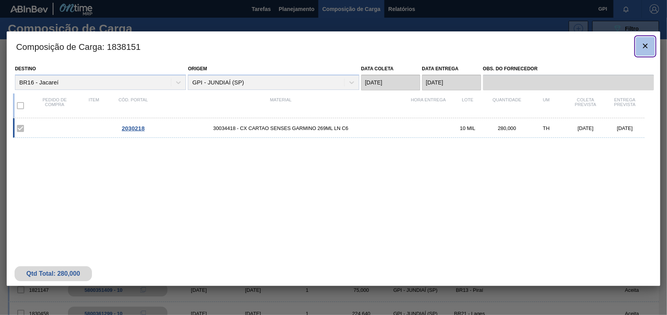
click at [646, 46] on icon "botão de ícone" at bounding box center [644, 45] width 9 height 9
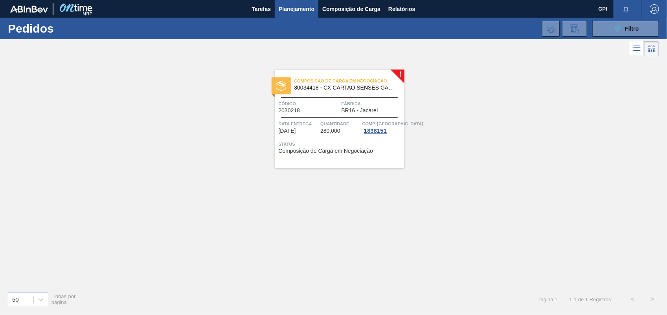
click at [320, 110] on div "Código 2030218" at bounding box center [309, 107] width 61 height 14
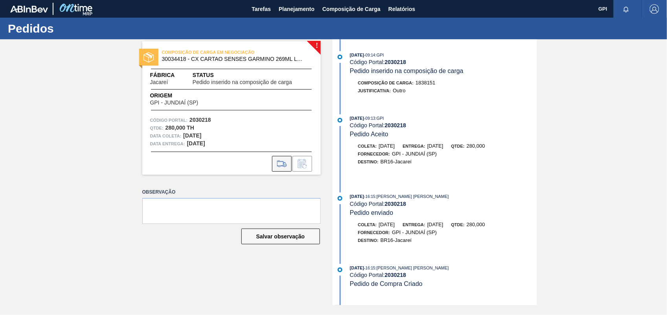
click at [275, 159] on icon at bounding box center [281, 163] width 13 height 9
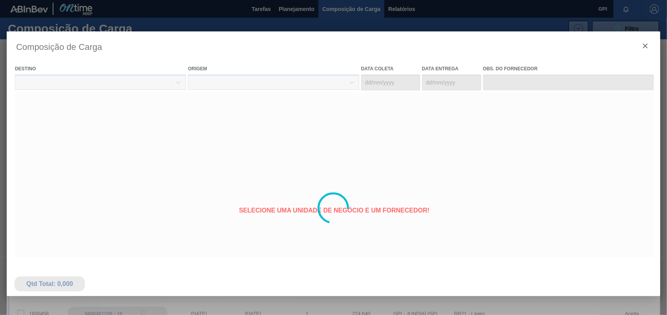
type coleta "[DATE]"
type entrega "[DATE]"
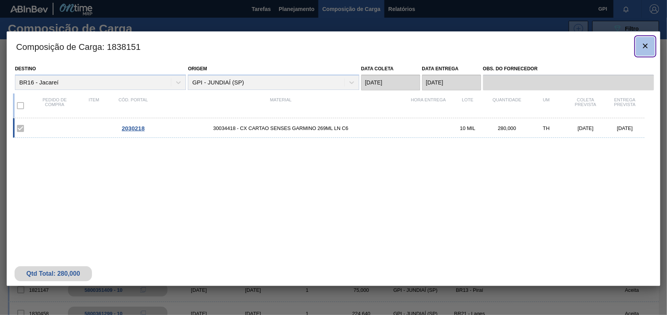
click at [640, 38] on button "botão de ícone" at bounding box center [645, 46] width 19 height 19
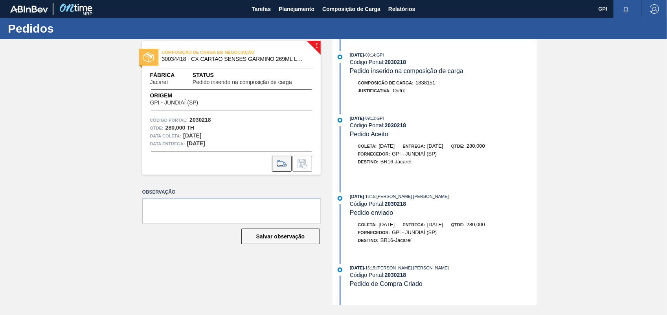
click at [282, 165] on icon at bounding box center [281, 163] width 9 height 6
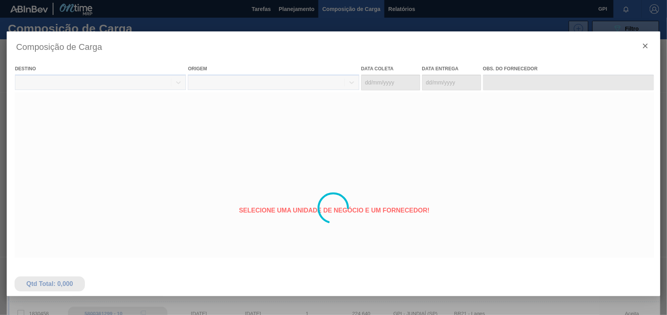
type coleta "[DATE]"
type entrega "[DATE]"
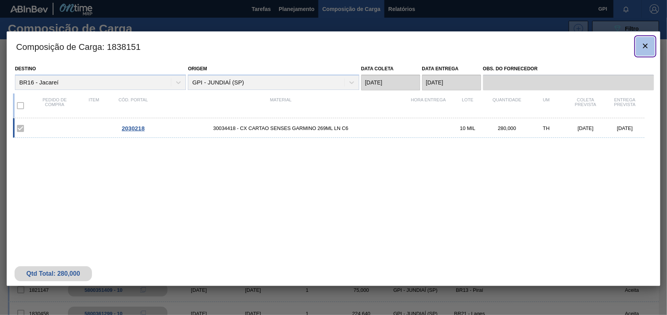
click at [639, 48] on button "botão de ícone" at bounding box center [645, 46] width 19 height 19
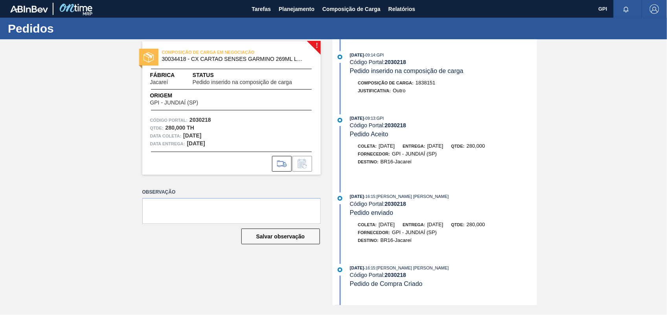
click at [281, 148] on div "COMPOSIÇÃO DE CARGA EM NEGOCIAÇÃO 30034418 - CX CARTAO SENSES GARMINO 269ML LN …" at bounding box center [231, 108] width 178 height 134
click at [284, 159] on icon at bounding box center [281, 163] width 13 height 9
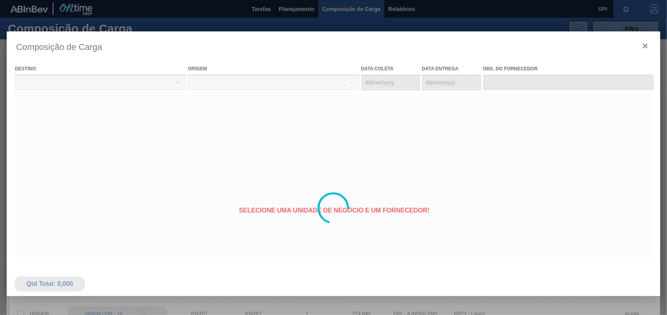
type coleta "[DATE]"
type entrega "[DATE]"
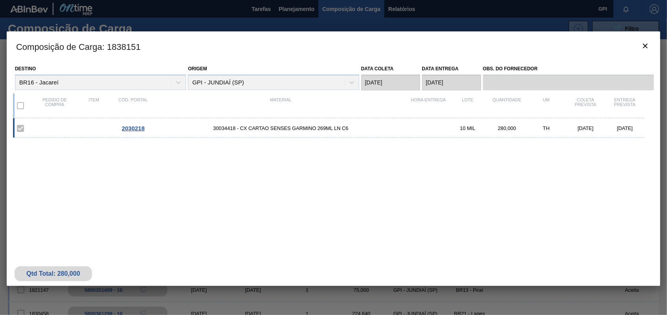
drag, startPoint x: 632, startPoint y: 44, endPoint x: 640, endPoint y: 43, distance: 8.7
click at [632, 44] on h3 "Composição de Carga : 1838151" at bounding box center [333, 46] width 653 height 30
click at [640, 43] on icon "botão de ícone" at bounding box center [644, 45] width 9 height 9
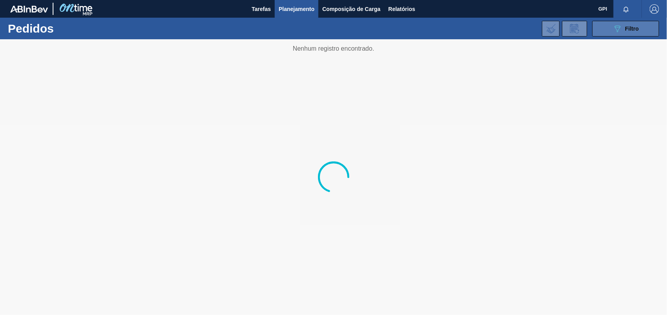
click at [608, 34] on button "089F7B8B-B2A5-4AFE-B5C0-19BA573D28AC Filtro" at bounding box center [625, 29] width 67 height 16
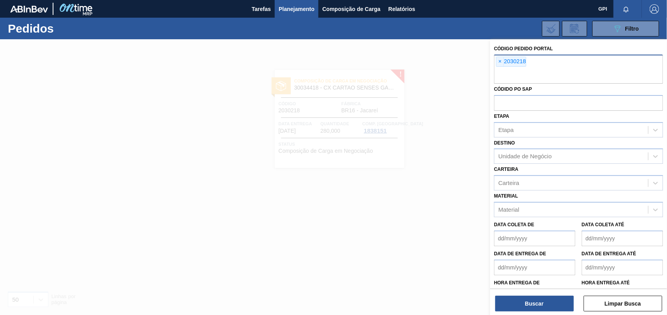
click at [499, 62] on span "×" at bounding box center [499, 61] width 7 height 9
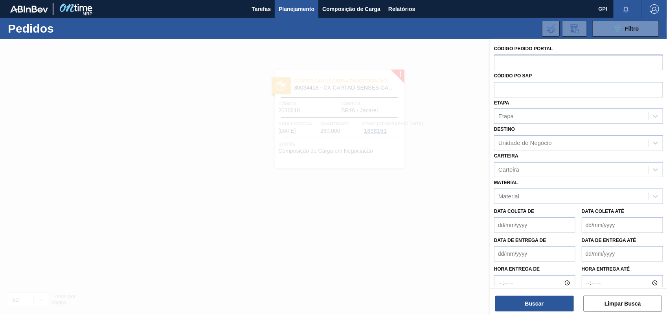
paste input "2030219"
type input "2030219"
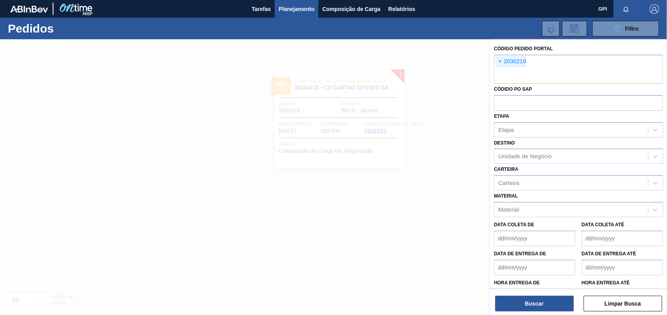
drag, startPoint x: 557, startPoint y: 294, endPoint x: 554, endPoint y: 303, distance: 9.3
click at [557, 295] on div "Buscar Limpar Busca" at bounding box center [578, 300] width 177 height 22
click at [572, 295] on div "Buscar Limpar Busca" at bounding box center [578, 300] width 177 height 22
click at [559, 312] on div "Código Pedido Portal × 2030219 Códido PO SAP Etapa Etapa Destino Unidade de Neg…" at bounding box center [578, 177] width 177 height 277
click at [547, 305] on button "Buscar" at bounding box center [534, 304] width 79 height 16
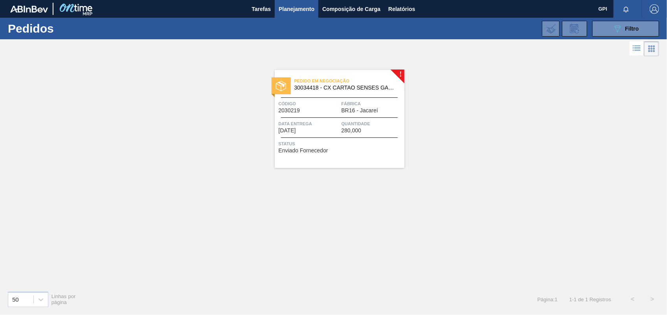
click at [312, 104] on span "Código" at bounding box center [309, 104] width 61 height 8
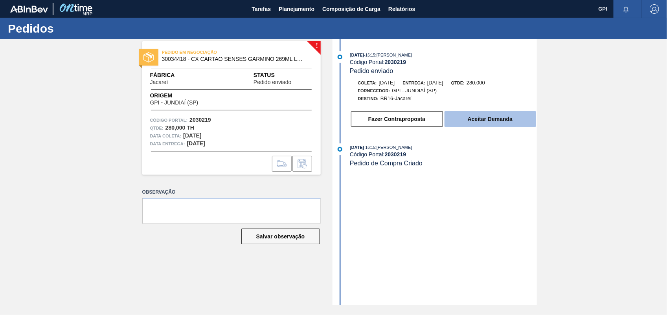
click at [513, 122] on button "Aceitar Demanda" at bounding box center [490, 119] width 92 height 16
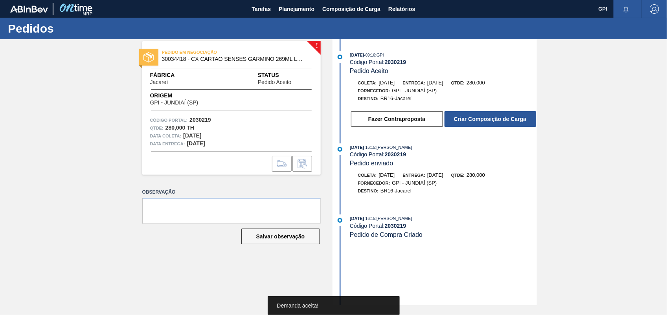
click at [513, 122] on button "Criar Composição de Carga" at bounding box center [490, 119] width 92 height 16
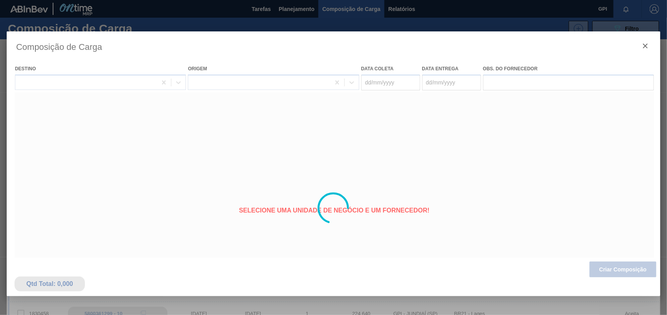
type coleta "[DATE]"
type entrega "[DATE]"
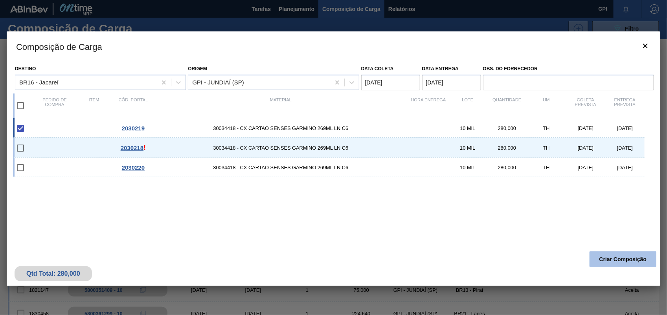
click at [627, 260] on button "Criar Composição" at bounding box center [622, 259] width 67 height 16
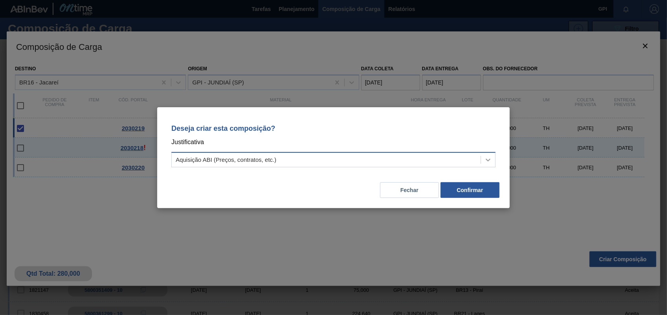
click at [483, 158] on div at bounding box center [488, 160] width 14 height 14
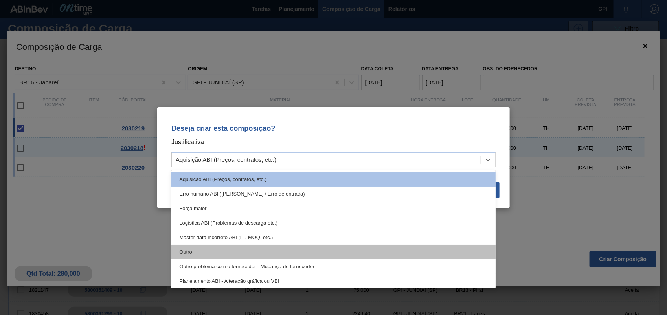
click at [190, 252] on div "Outro" at bounding box center [333, 252] width 324 height 15
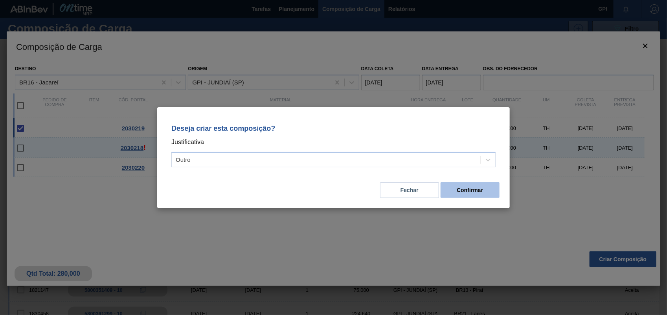
click at [477, 190] on button "Confirmar" at bounding box center [469, 190] width 59 height 16
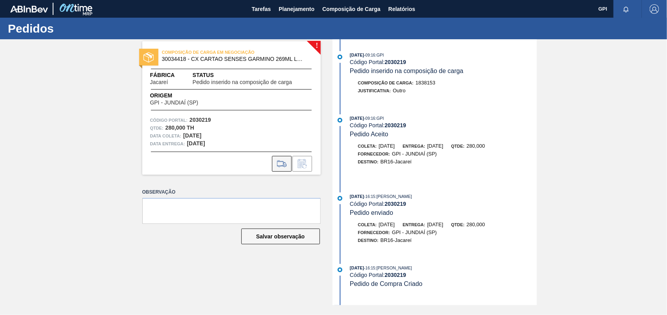
click at [288, 166] on button at bounding box center [282, 164] width 20 height 16
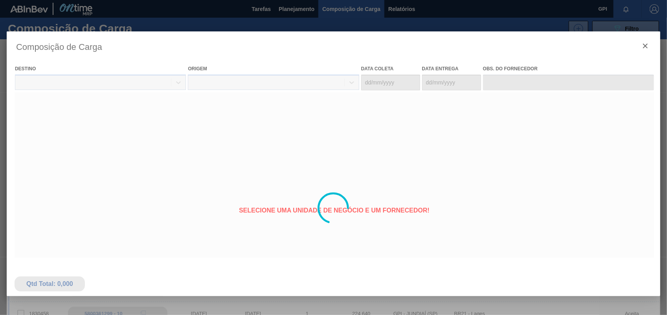
type coleta "[DATE]"
type entrega "[DATE]"
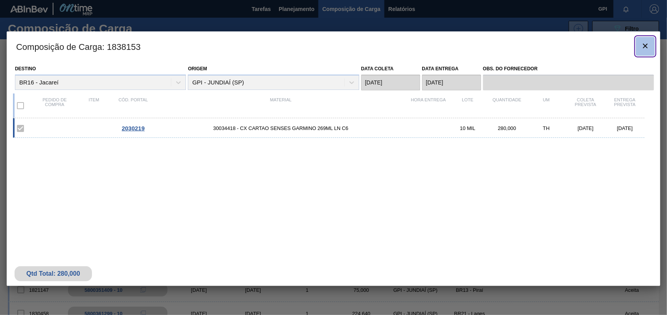
click at [642, 48] on icon "botão de ícone" at bounding box center [644, 45] width 9 height 9
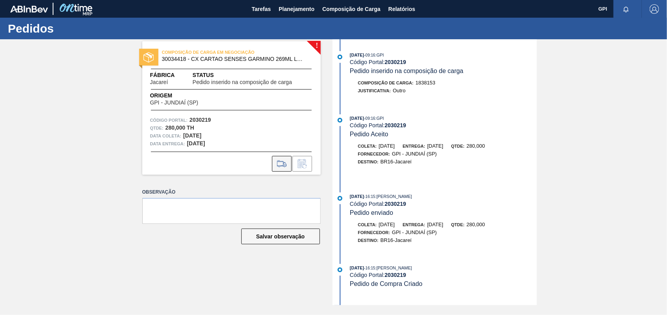
click at [278, 163] on icon at bounding box center [281, 163] width 13 height 9
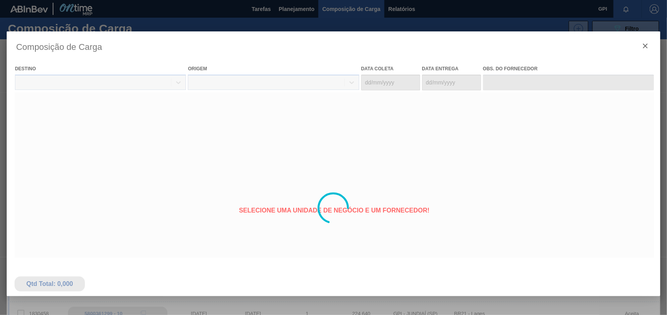
type coleta "[DATE]"
type entrega "[DATE]"
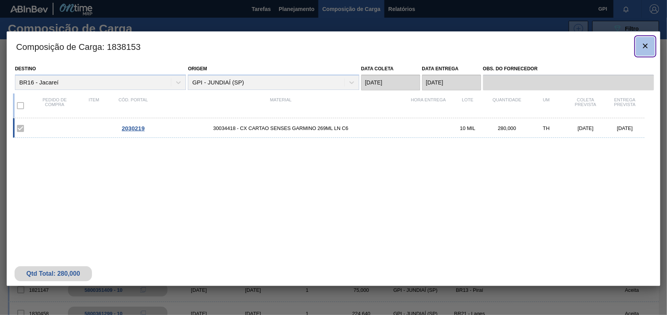
click at [641, 54] on button "botão de ícone" at bounding box center [645, 46] width 19 height 19
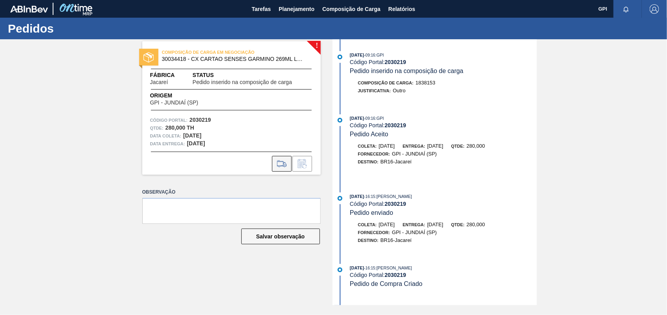
click at [279, 167] on icon at bounding box center [281, 166] width 7 height 2
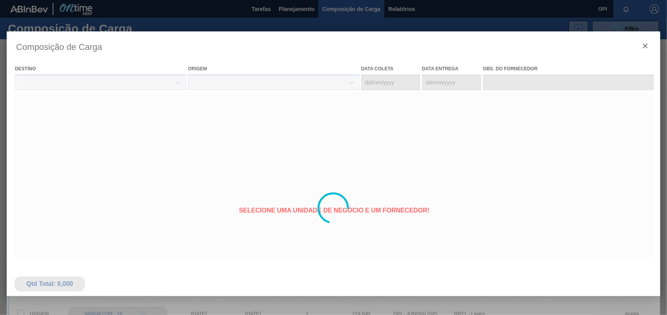
type coleta "[DATE]"
type entrega "[DATE]"
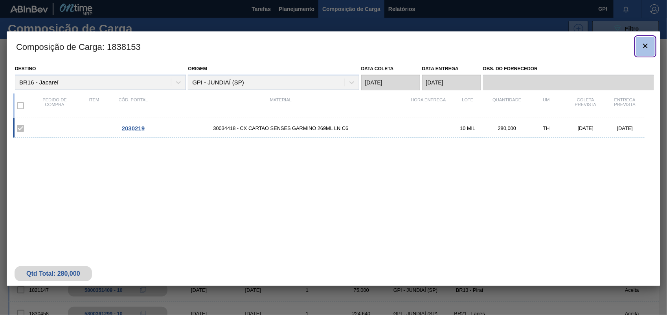
click at [643, 47] on icon "botão de ícone" at bounding box center [644, 45] width 9 height 9
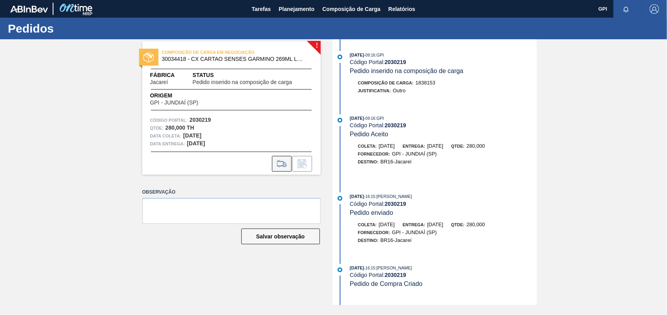
click at [279, 171] on button at bounding box center [282, 164] width 20 height 16
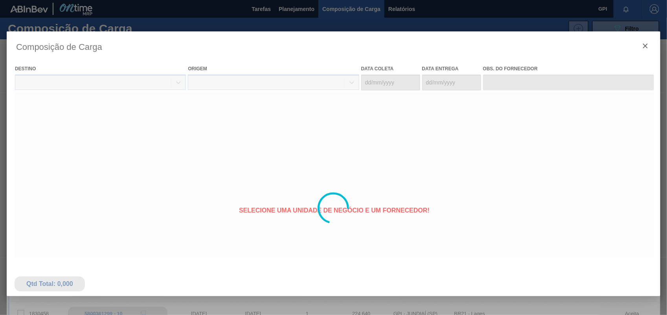
type coleta "[DATE]"
type entrega "[DATE]"
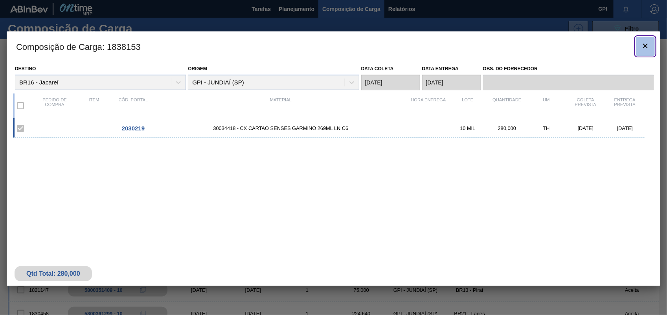
click at [642, 49] on icon "botão de ícone" at bounding box center [644, 45] width 9 height 9
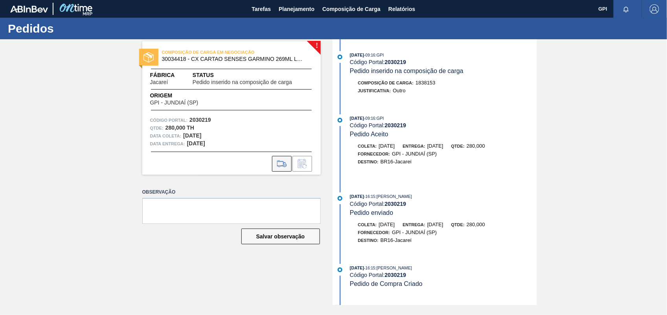
click at [276, 163] on icon at bounding box center [281, 163] width 13 height 9
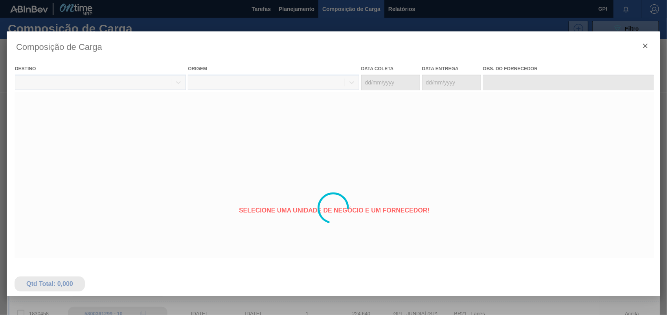
type coleta "[DATE]"
type entrega "[DATE]"
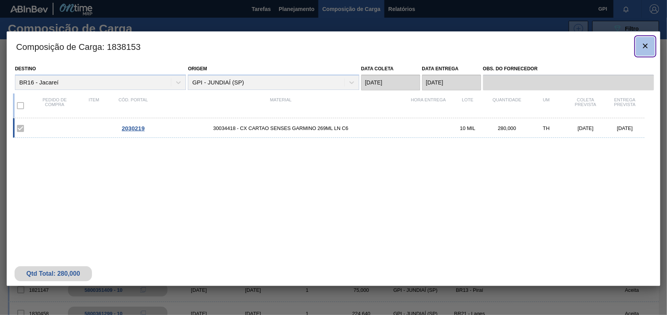
click at [654, 47] on button "botão de ícone" at bounding box center [645, 46] width 19 height 19
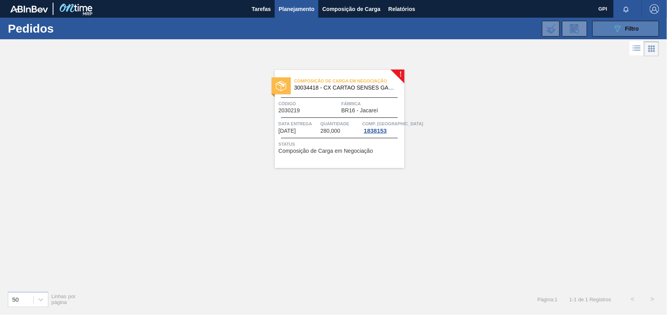
click at [615, 30] on icon "089F7B8B-B2A5-4AFE-B5C0-19BA573D28AC" at bounding box center [616, 28] width 9 height 9
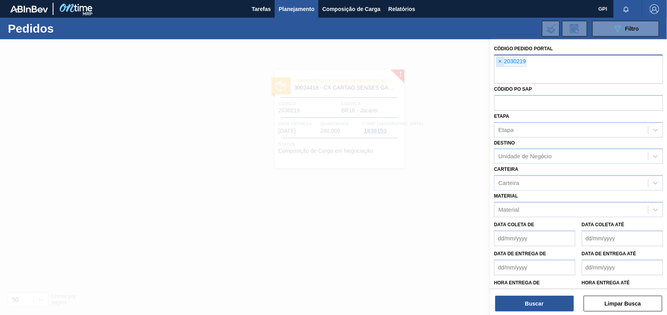
click at [502, 62] on span "×" at bounding box center [499, 61] width 7 height 9
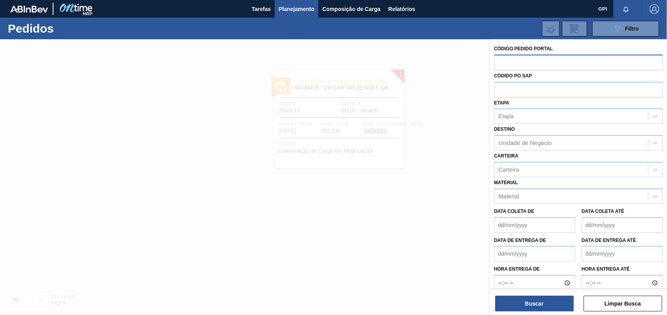
paste input "2030220"
type input "2030220"
click at [540, 301] on button "Buscar" at bounding box center [534, 304] width 79 height 16
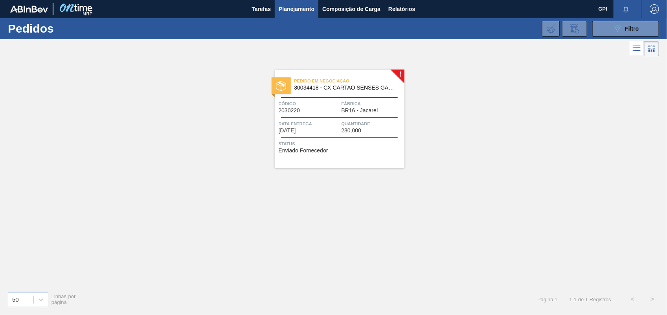
click at [323, 114] on div "Pedido em Negociação 30034418 - CX CARTAO SENSES GARMINO 269ML LN C6 Código 203…" at bounding box center [340, 119] width 130 height 98
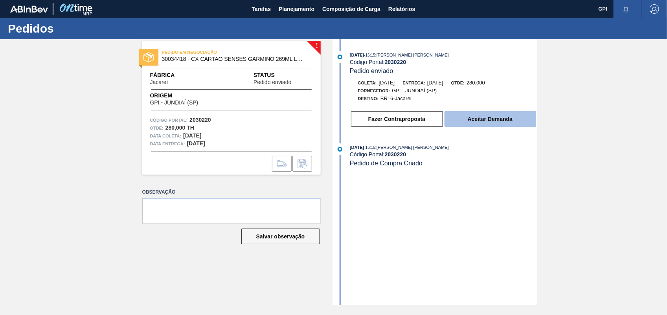
click at [531, 124] on button "Aceitar Demanda" at bounding box center [490, 119] width 92 height 16
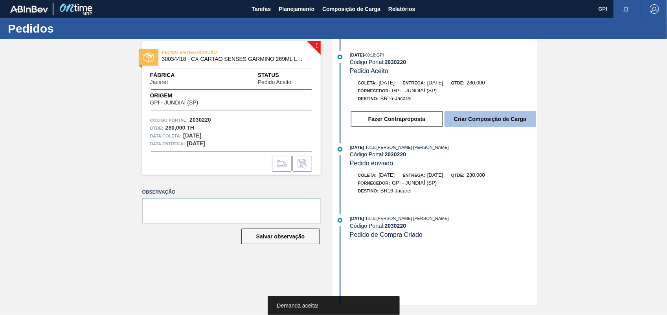
click at [504, 124] on button "Criar Composição de Carga" at bounding box center [490, 119] width 92 height 16
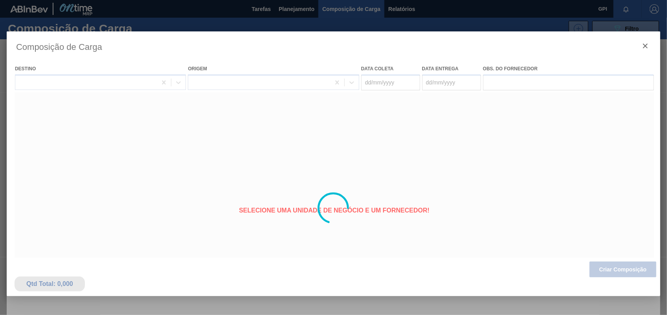
type coleta "[DATE]"
type entrega "[DATE]"
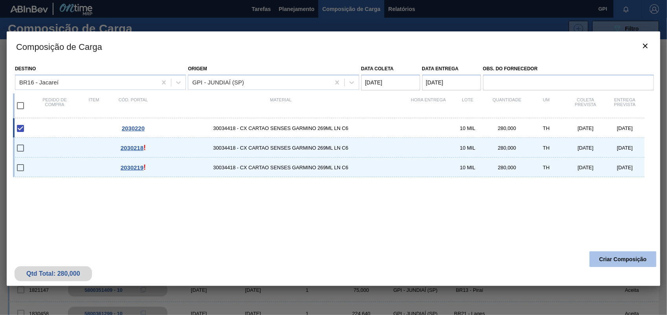
click at [621, 264] on button "Criar Composição" at bounding box center [622, 259] width 67 height 16
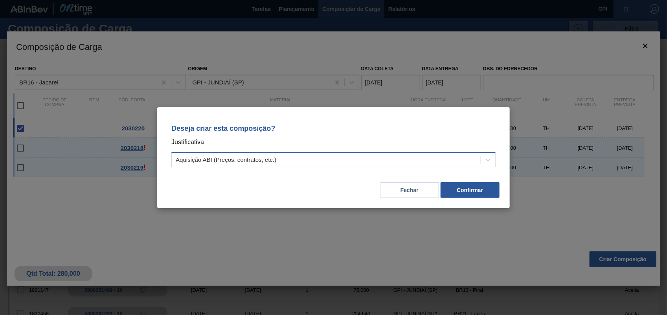
click at [480, 154] on div "Aquisição ABI (Preços, contratos, etc.)" at bounding box center [326, 159] width 309 height 11
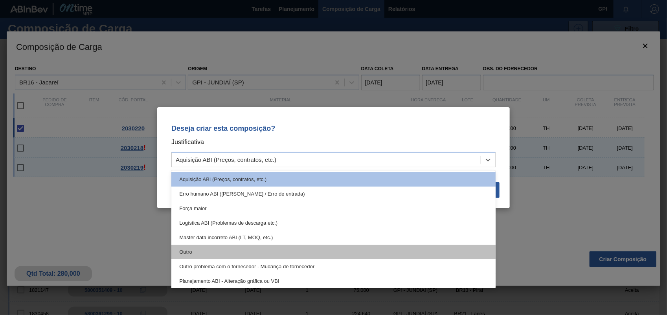
click at [175, 254] on div "Outro" at bounding box center [333, 252] width 324 height 15
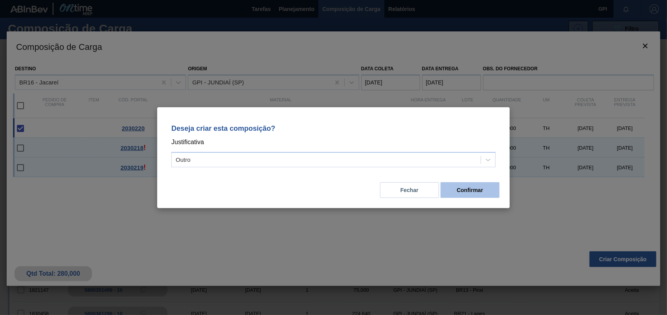
click at [465, 189] on button "Confirmar" at bounding box center [469, 190] width 59 height 16
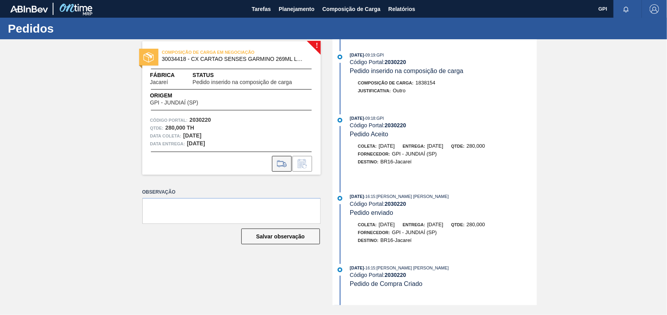
click at [283, 159] on icon at bounding box center [281, 163] width 13 height 9
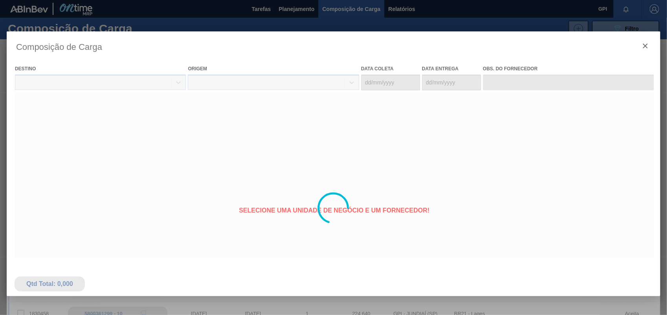
type coleta "[DATE]"
type entrega "[DATE]"
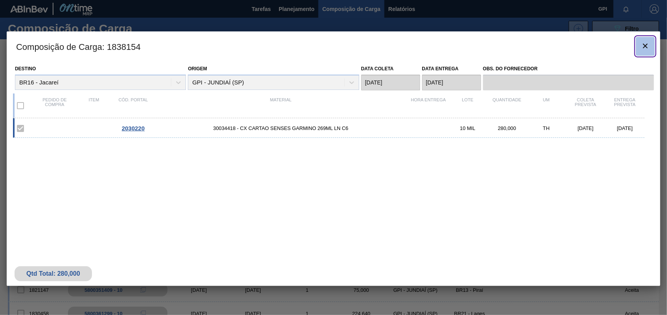
click at [642, 44] on icon "botão de ícone" at bounding box center [644, 45] width 9 height 9
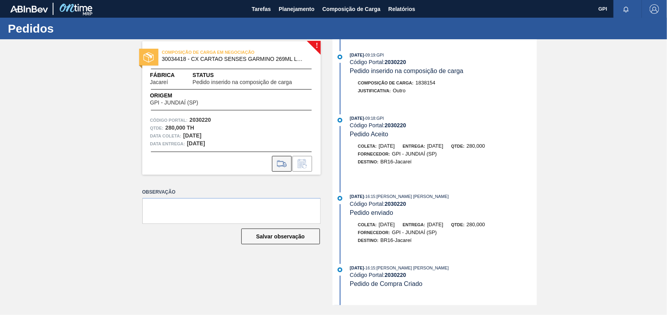
click at [287, 165] on icon at bounding box center [281, 163] width 13 height 9
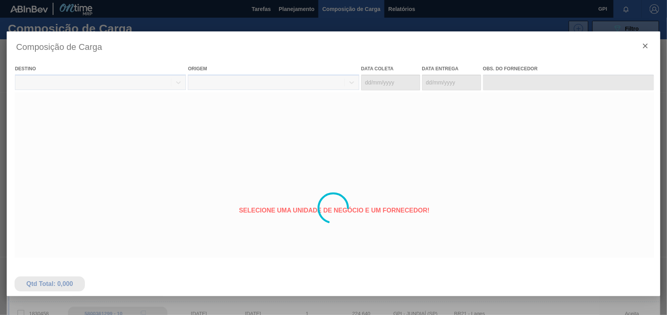
type coleta "[DATE]"
type entrega "[DATE]"
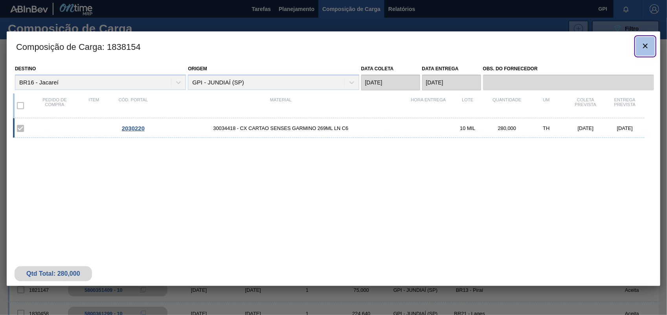
click at [643, 51] on clb-icon "botão de ícone" at bounding box center [644, 46] width 9 height 11
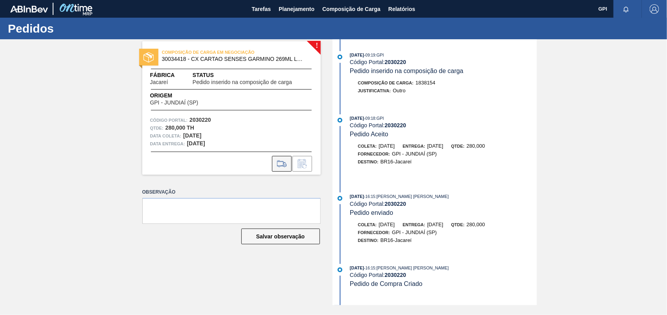
click at [284, 165] on icon at bounding box center [281, 163] width 13 height 9
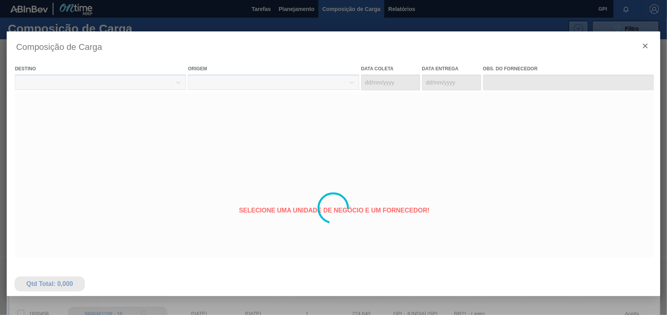
type coleta "[DATE]"
type entrega "[DATE]"
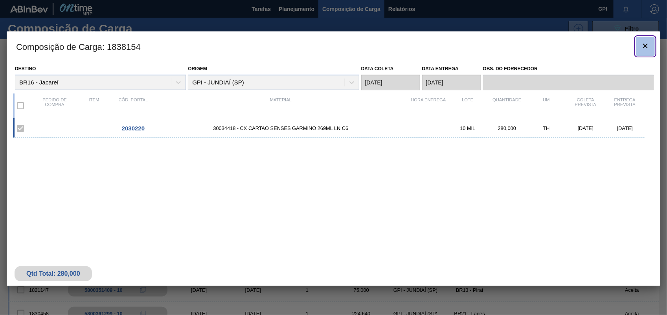
click at [642, 47] on icon "botão de ícone" at bounding box center [644, 45] width 9 height 9
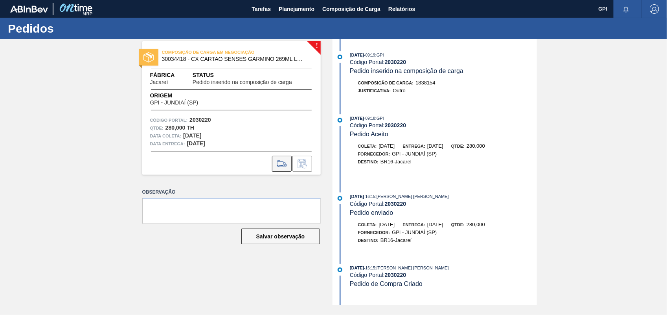
click at [285, 158] on button at bounding box center [282, 164] width 20 height 16
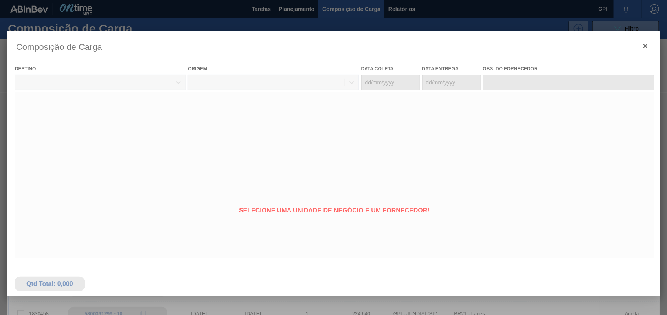
type coleta "[DATE]"
type entrega "[DATE]"
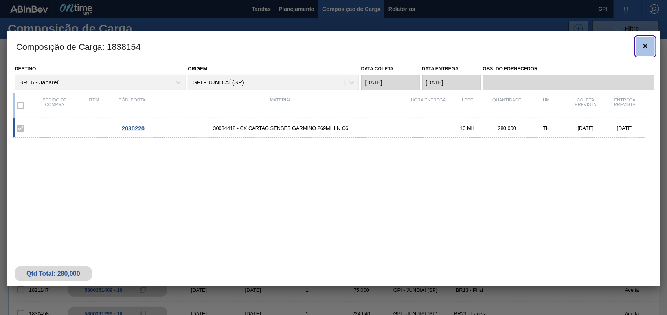
click at [645, 48] on icon "botão de ícone" at bounding box center [644, 45] width 9 height 9
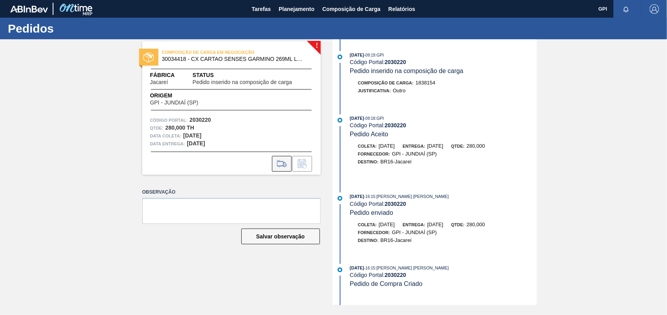
click at [281, 168] on button at bounding box center [282, 164] width 20 height 16
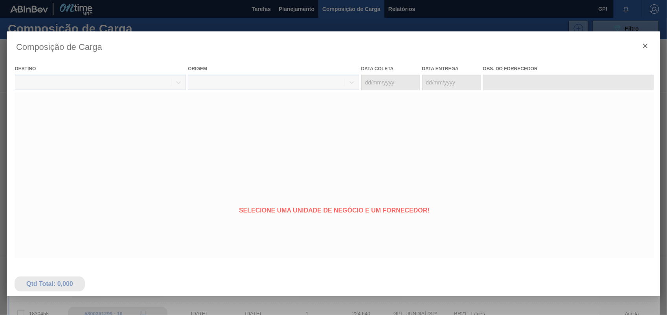
type coleta "[DATE]"
type entrega "[DATE]"
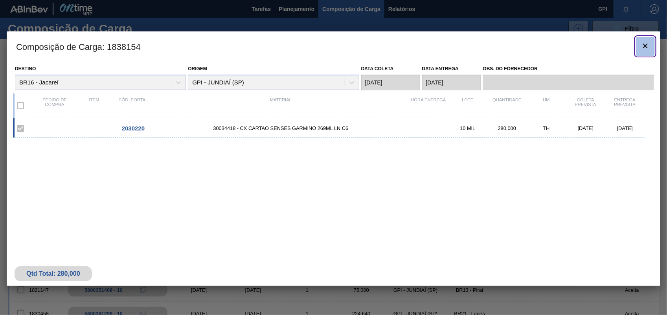
click at [645, 44] on icon "botão de ícone" at bounding box center [644, 45] width 9 height 9
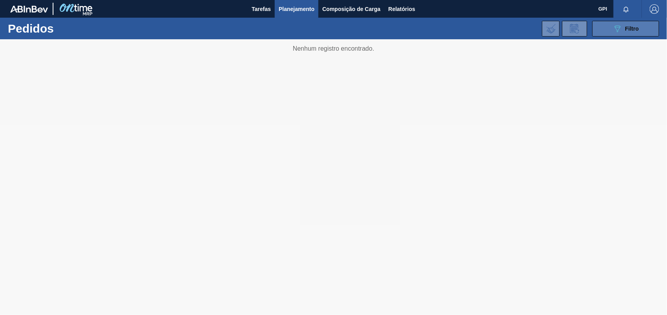
click at [600, 27] on button "089F7B8B-B2A5-4AFE-B5C0-19BA573D28AC Filtro" at bounding box center [625, 29] width 67 height 16
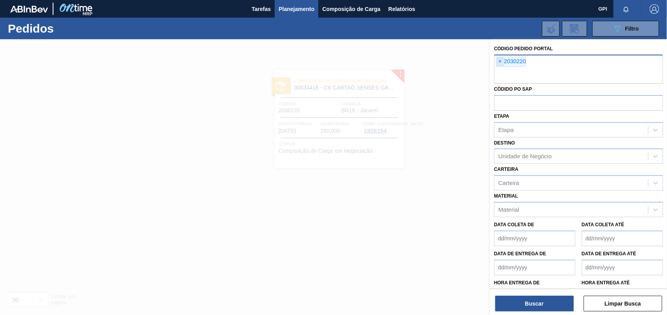
click at [498, 59] on span "×" at bounding box center [499, 61] width 7 height 9
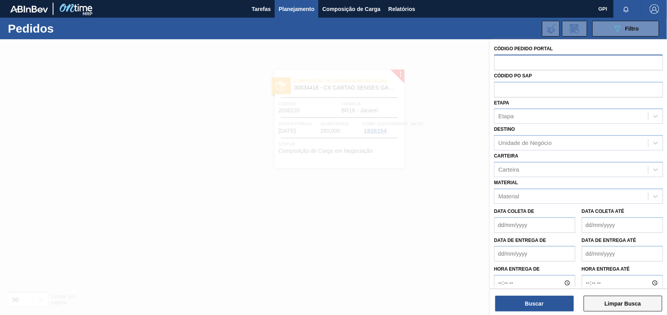
click at [647, 307] on button "Limpar Busca" at bounding box center [622, 304] width 79 height 16
